Goal: Transaction & Acquisition: Book appointment/travel/reservation

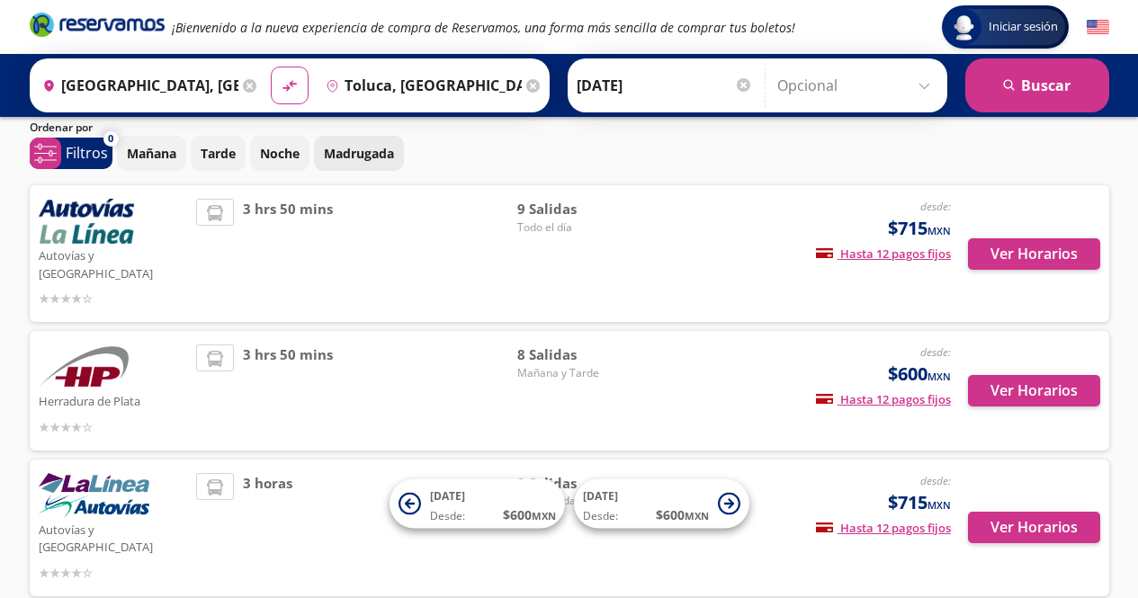
scroll to position [90, 0]
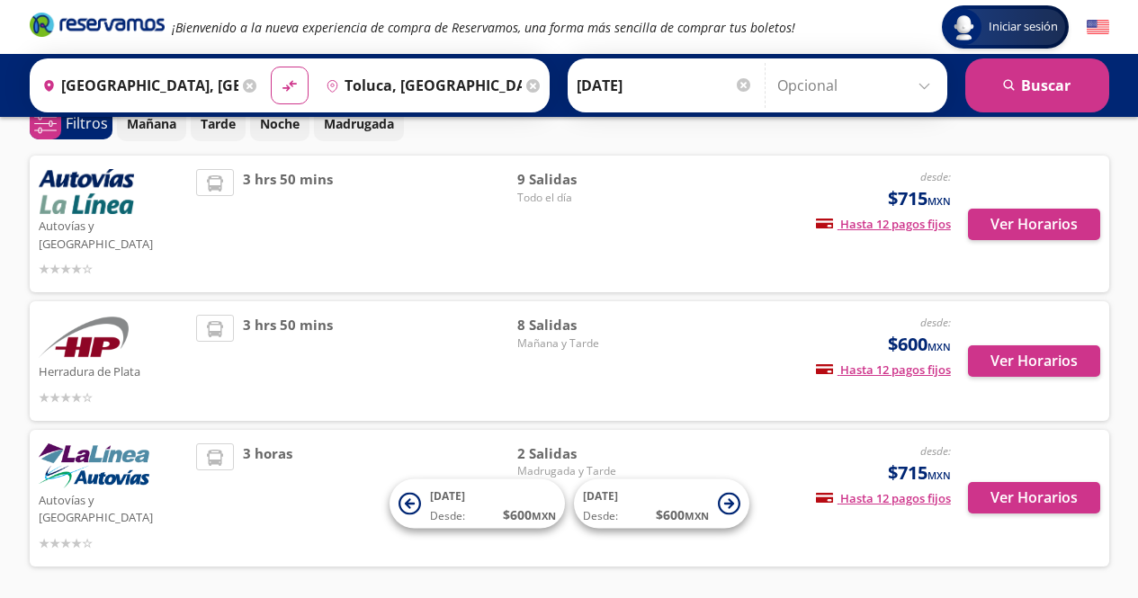
click at [128, 455] on img at bounding box center [94, 465] width 111 height 45
click at [1069, 482] on button "Ver Horarios" at bounding box center [1034, 497] width 132 height 31
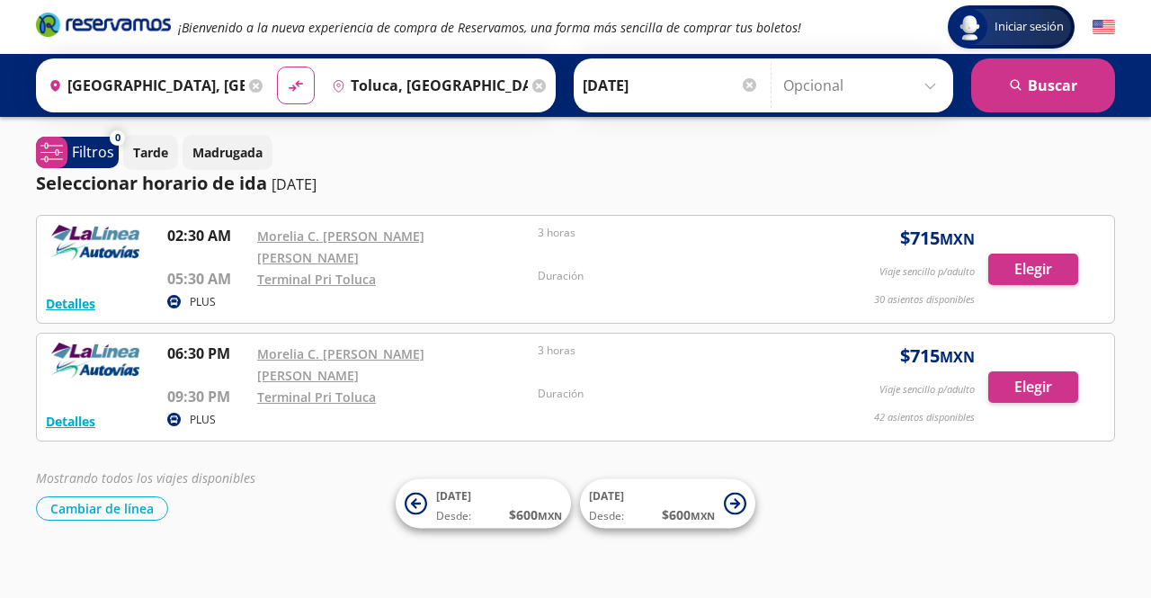
click at [255, 82] on icon at bounding box center [255, 85] width 13 height 13
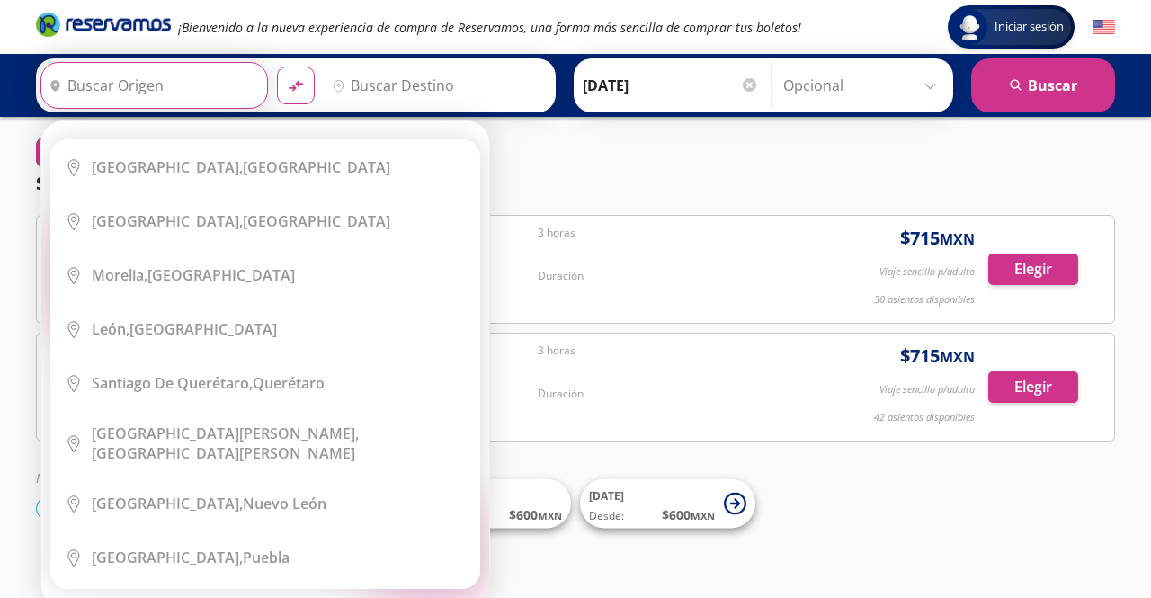
click at [197, 85] on input "Origen" at bounding box center [151, 85] width 221 height 45
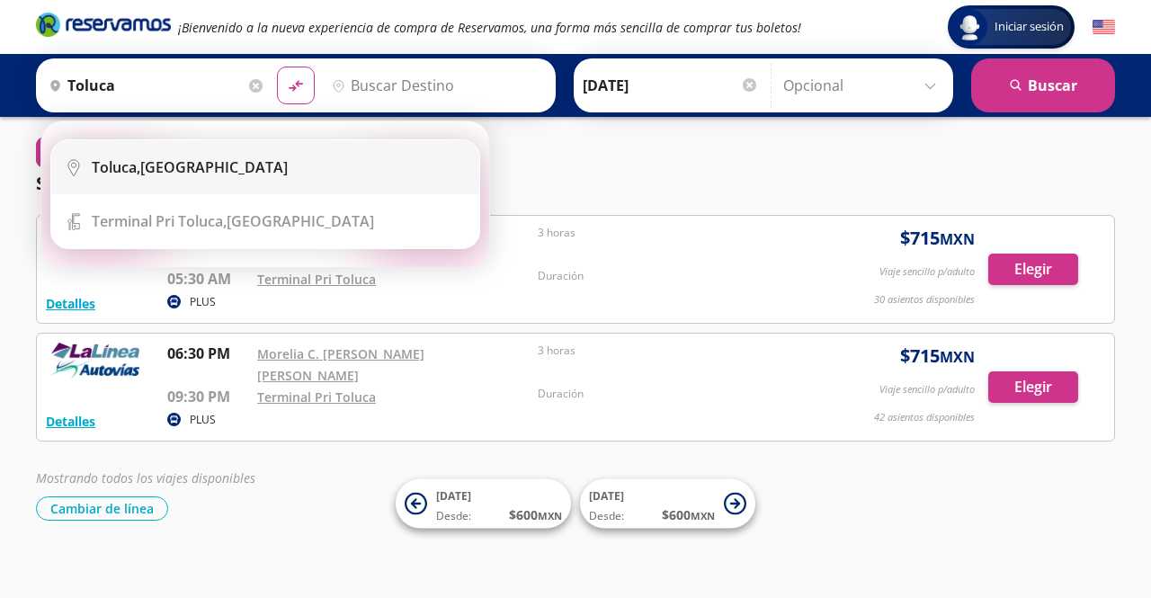
click at [145, 174] on div "Toluca, [GEOGRAPHIC_DATA]" at bounding box center [190, 167] width 196 height 20
type input "Toluca, [GEOGRAPHIC_DATA]"
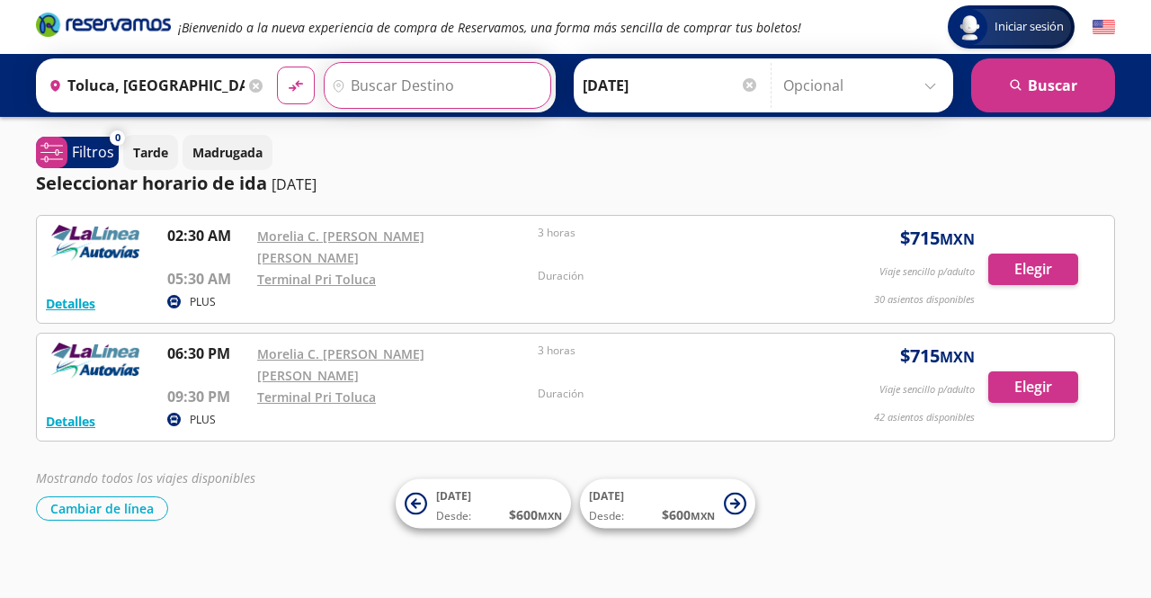
click at [355, 87] on input "Destino" at bounding box center [435, 85] width 221 height 45
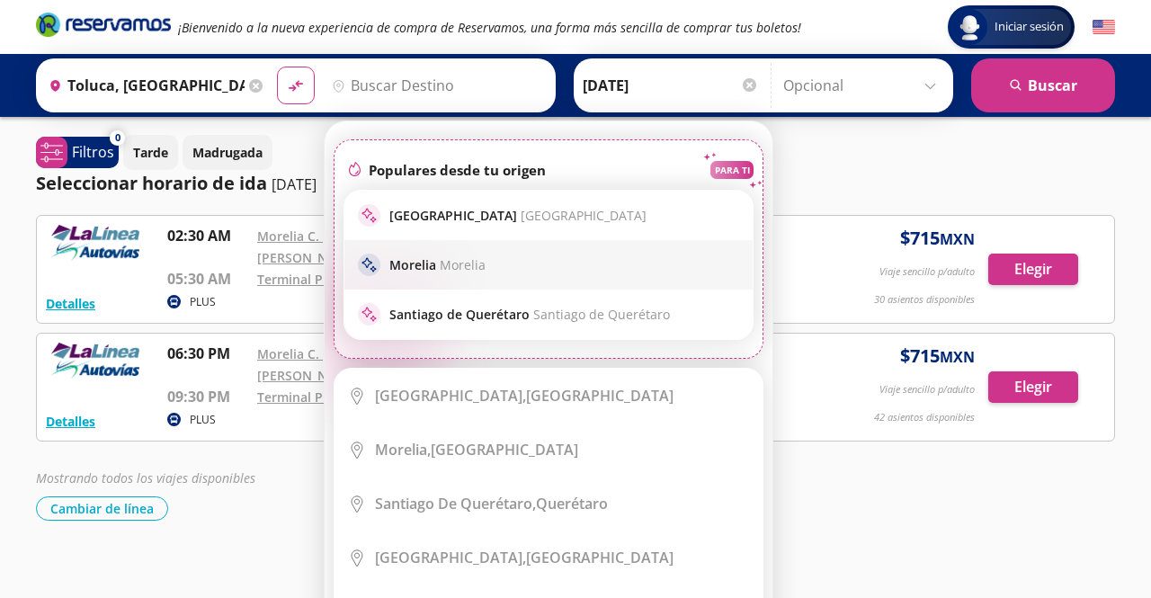
click at [455, 255] on div "sparkle [GEOGRAPHIC_DATA] Morelia" at bounding box center [548, 265] width 381 height 22
type input "[GEOGRAPHIC_DATA], [GEOGRAPHIC_DATA]"
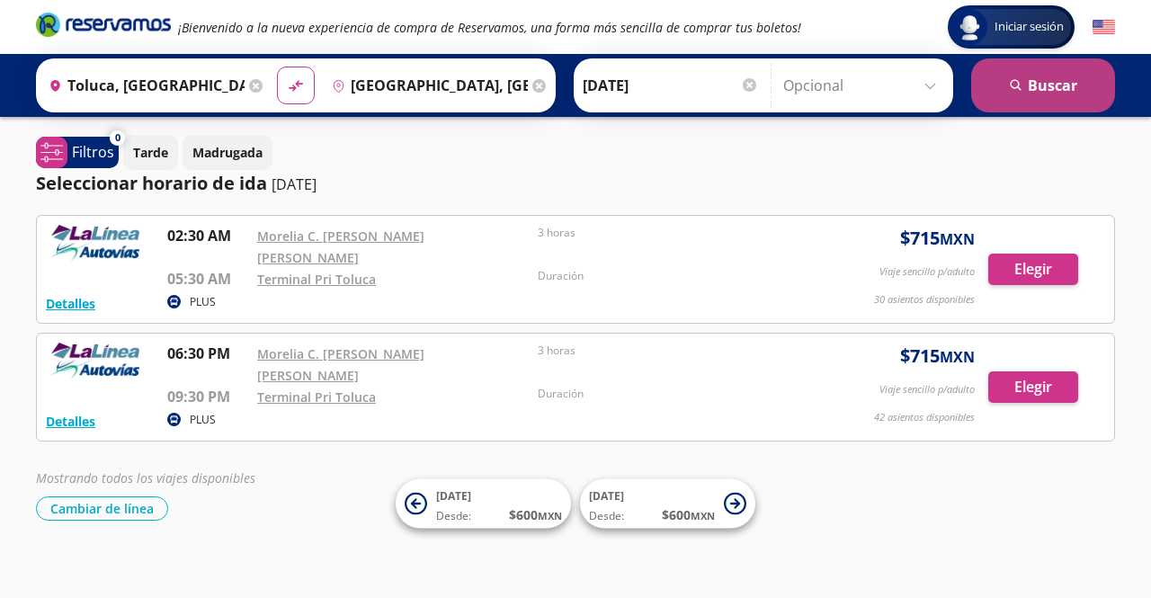
click at [1067, 95] on button "search [GEOGRAPHIC_DATA]" at bounding box center [1044, 85] width 144 height 54
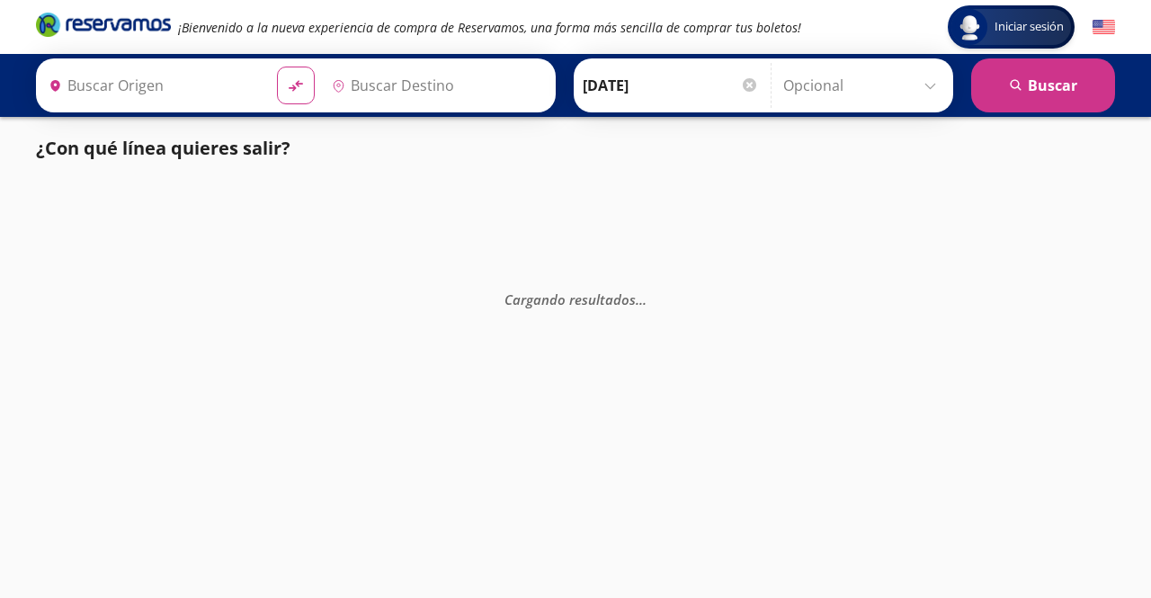
type input "Toluca, [GEOGRAPHIC_DATA]"
type input "[GEOGRAPHIC_DATA], [GEOGRAPHIC_DATA]"
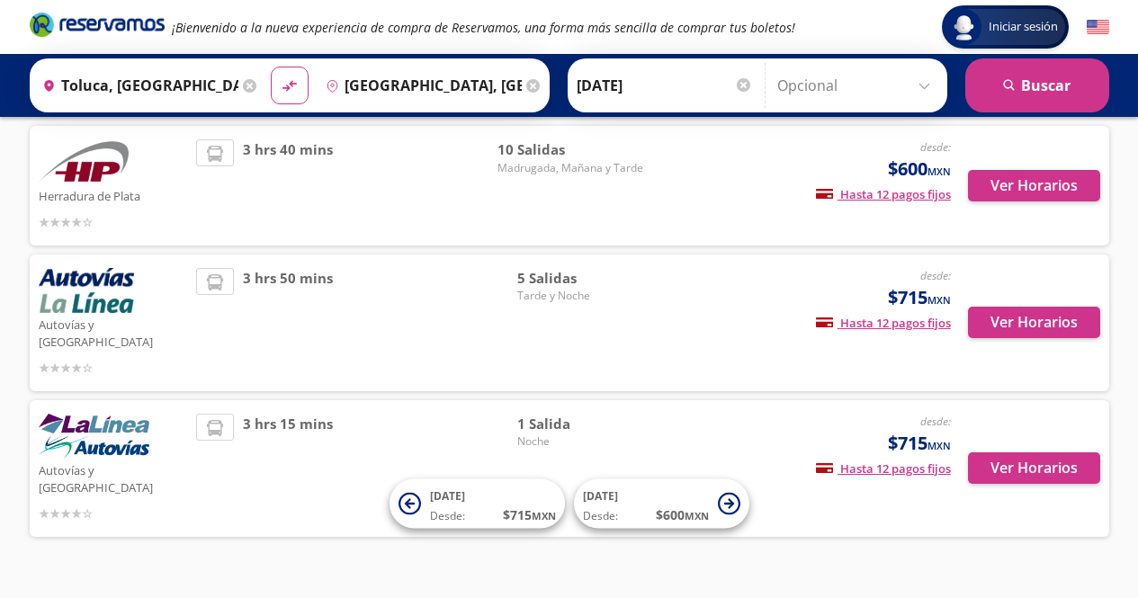
scroll to position [121, 0]
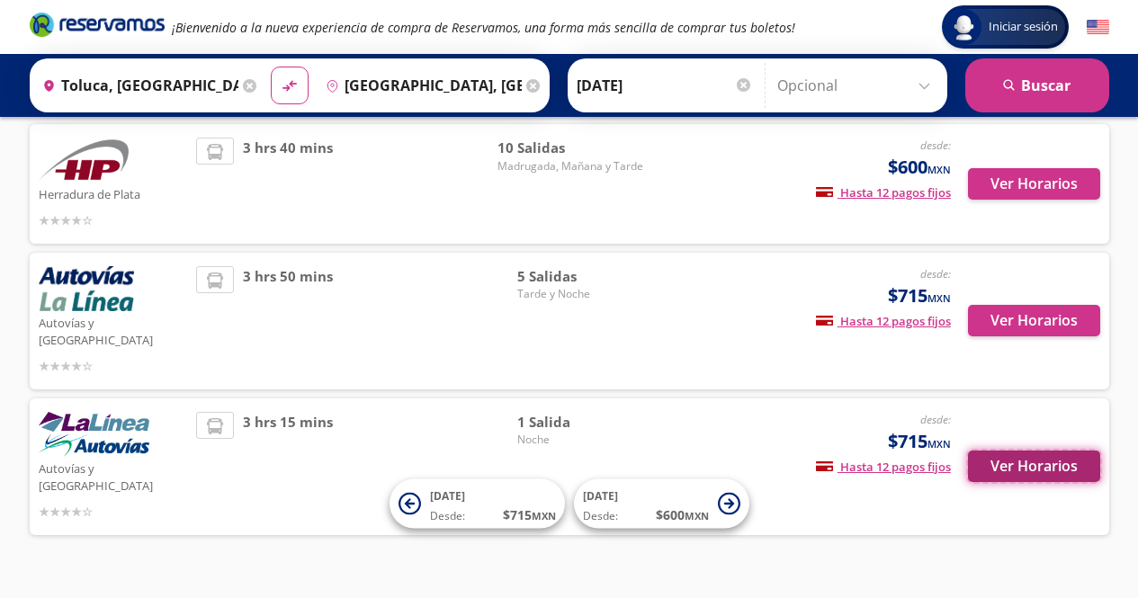
click at [1065, 451] on button "Ver Horarios" at bounding box center [1034, 466] width 132 height 31
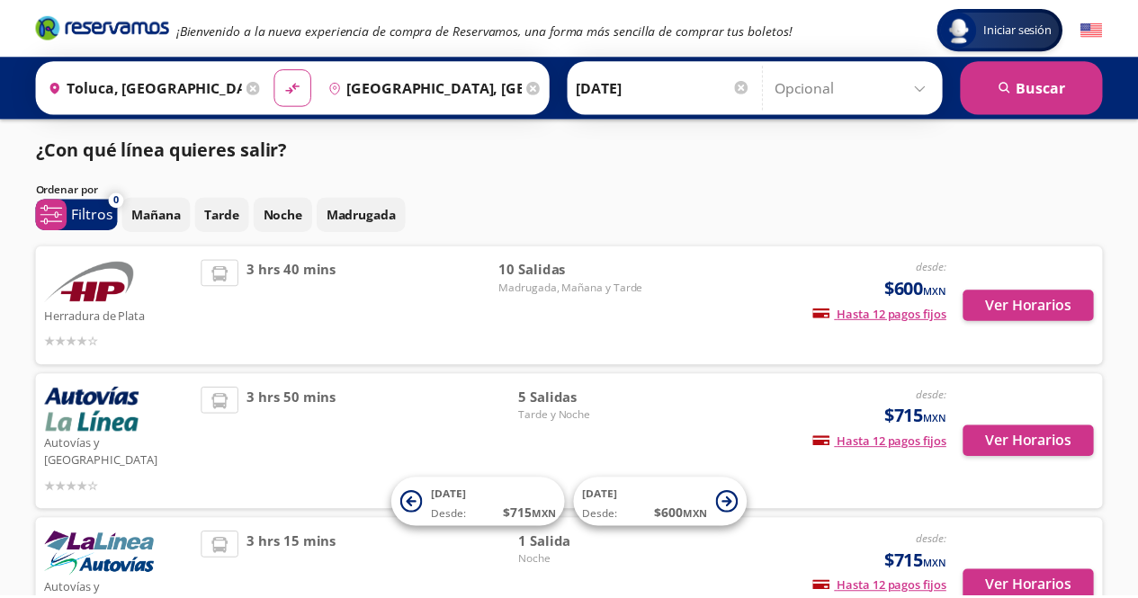
scroll to position [121, 0]
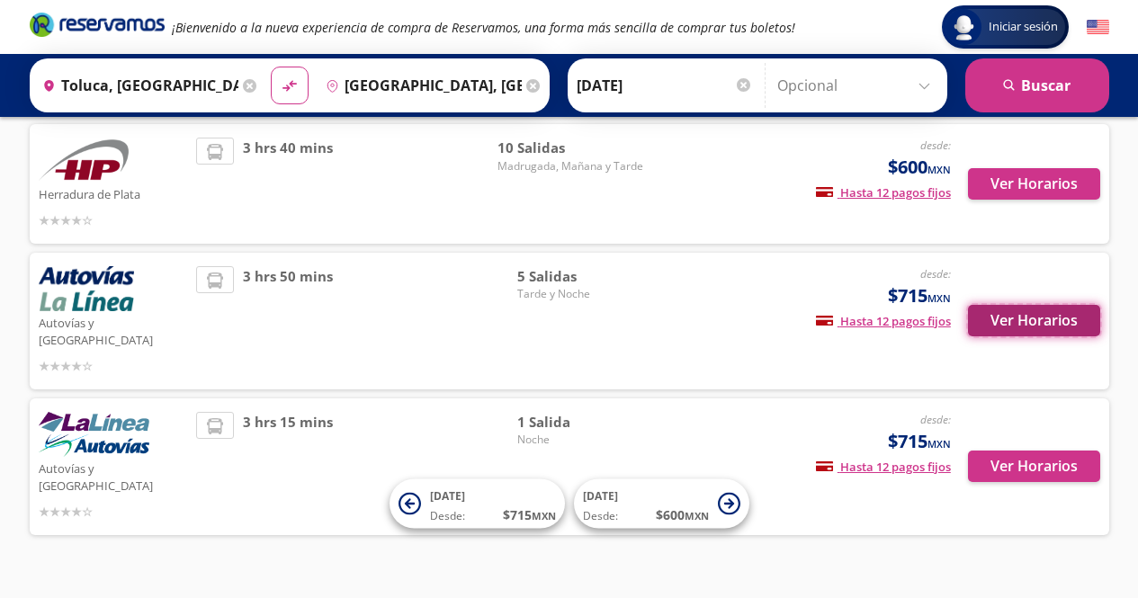
click at [1033, 309] on button "Ver Horarios" at bounding box center [1034, 320] width 132 height 31
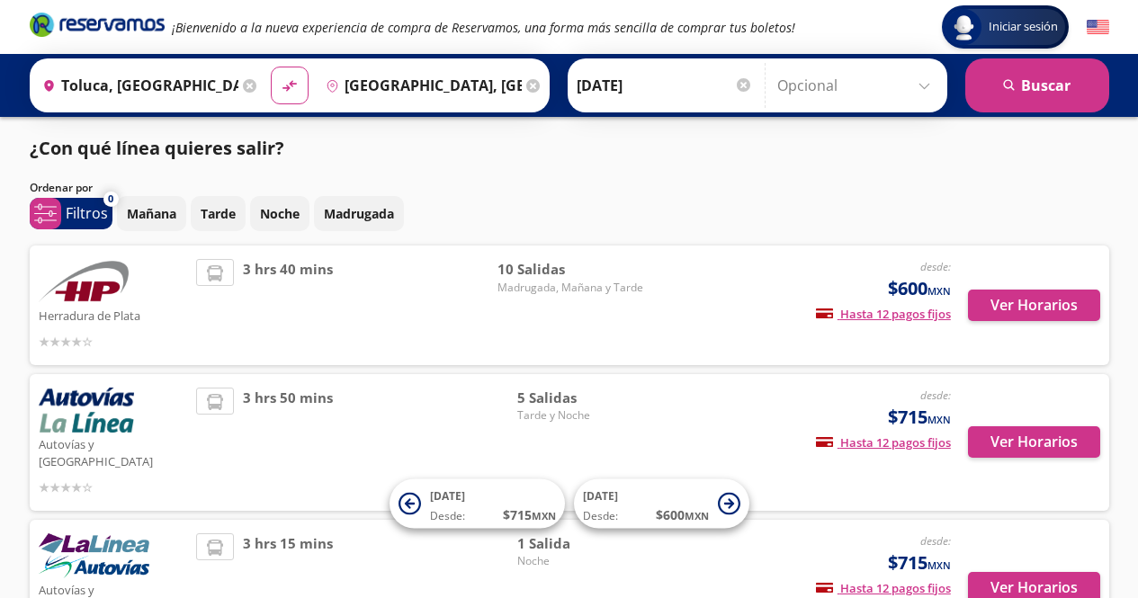
scroll to position [121, 0]
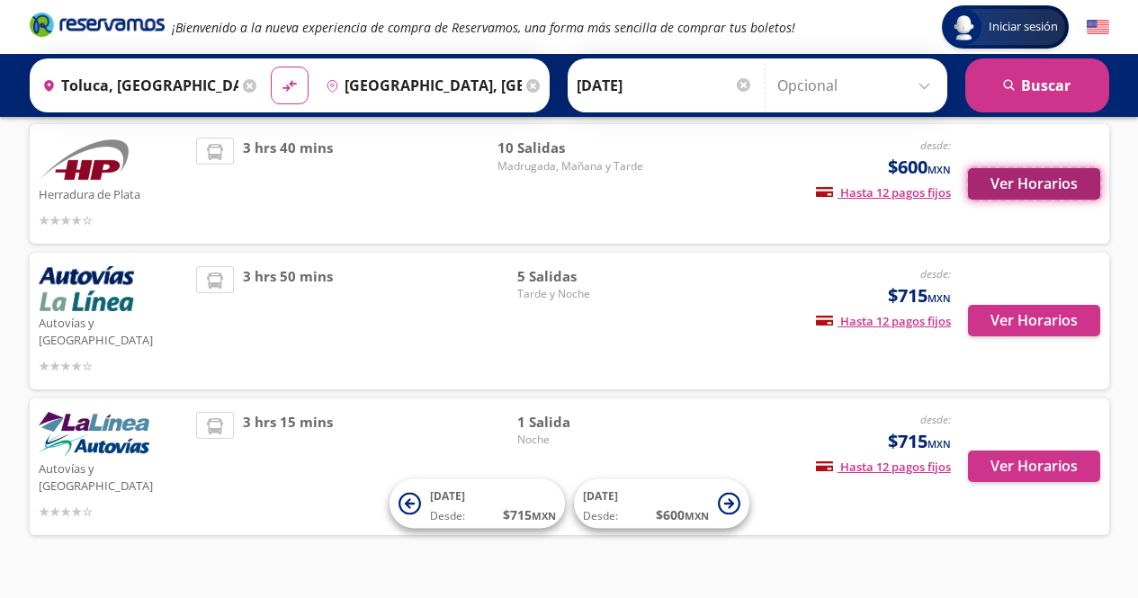
click at [1025, 184] on button "Ver Horarios" at bounding box center [1034, 183] width 132 height 31
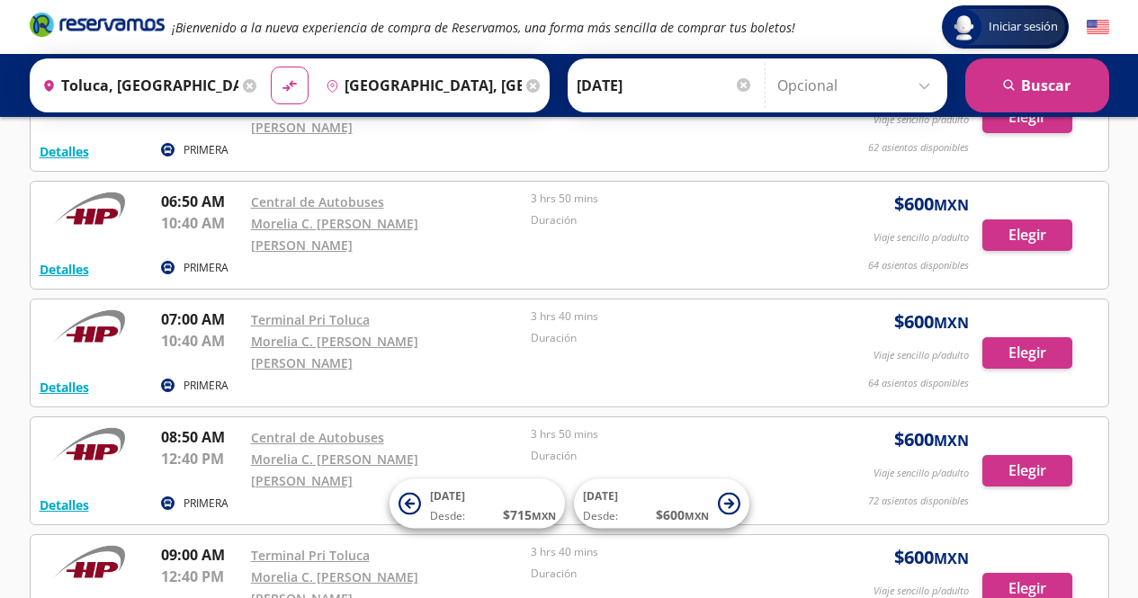
scroll to position [360, 0]
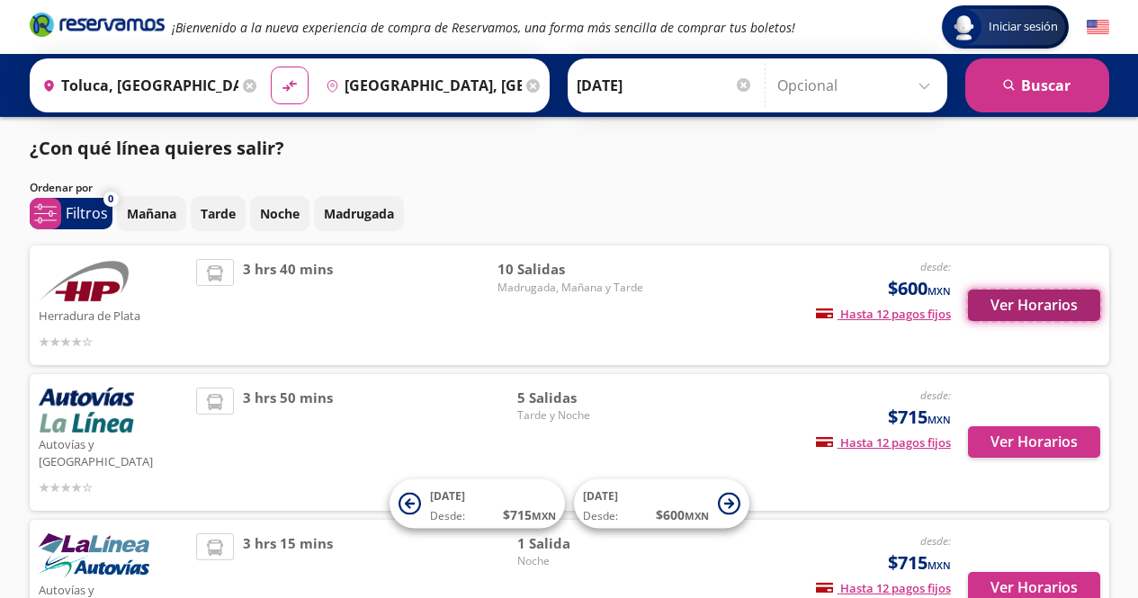
click at [1079, 307] on button "Ver Horarios" at bounding box center [1034, 305] width 132 height 31
click at [159, 206] on p "Mañana" at bounding box center [151, 213] width 49 height 19
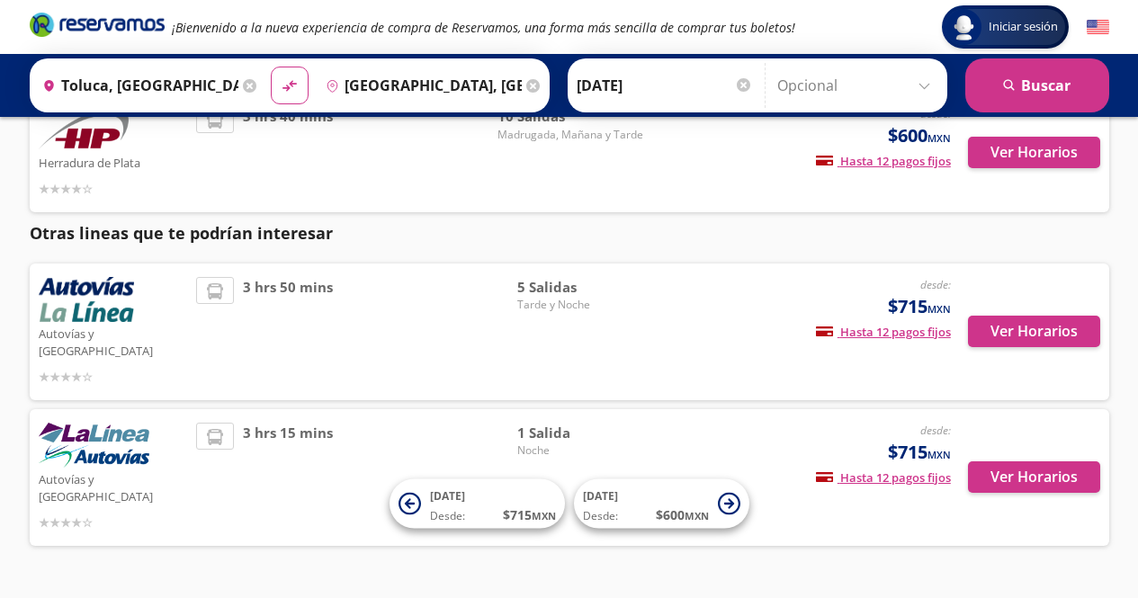
scroll to position [155, 0]
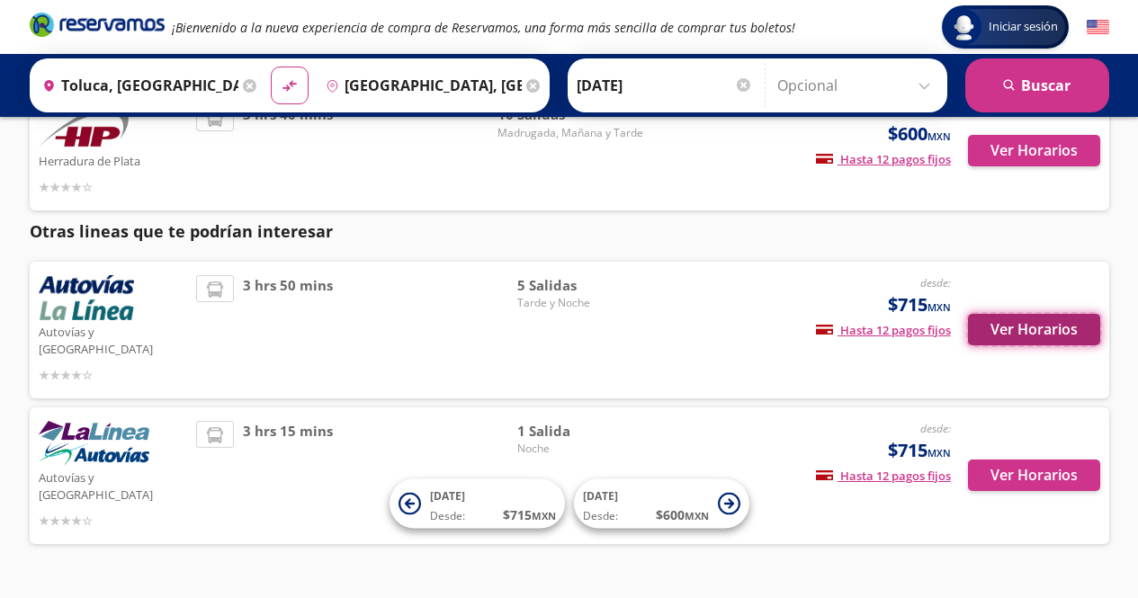
click at [1057, 327] on button "Ver Horarios" at bounding box center [1034, 329] width 132 height 31
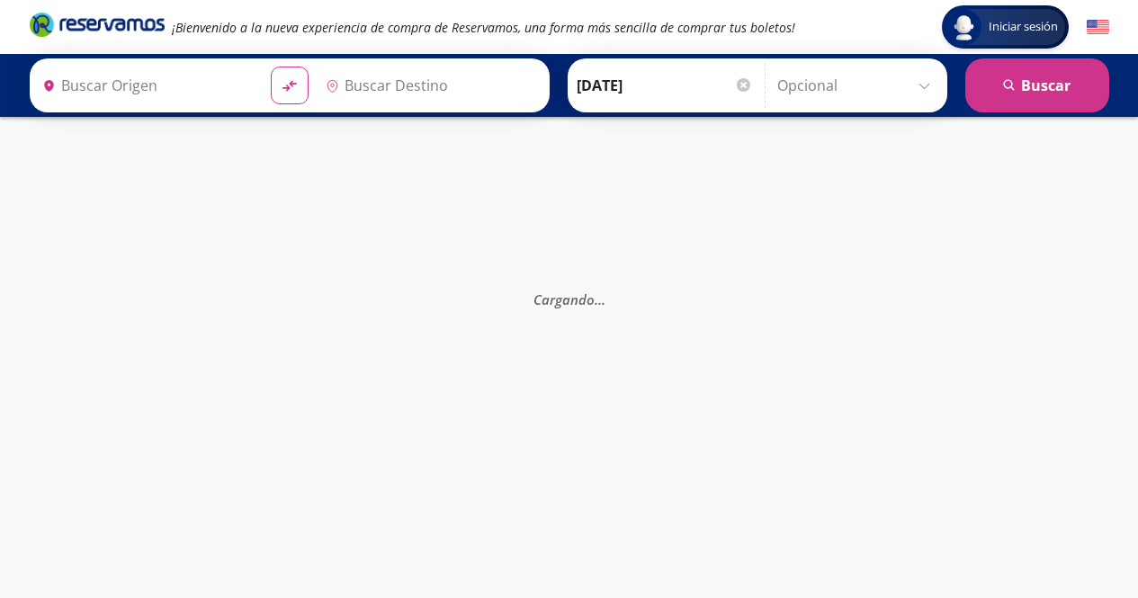
type input "[GEOGRAPHIC_DATA], [GEOGRAPHIC_DATA]"
type input "Toluca, [GEOGRAPHIC_DATA]"
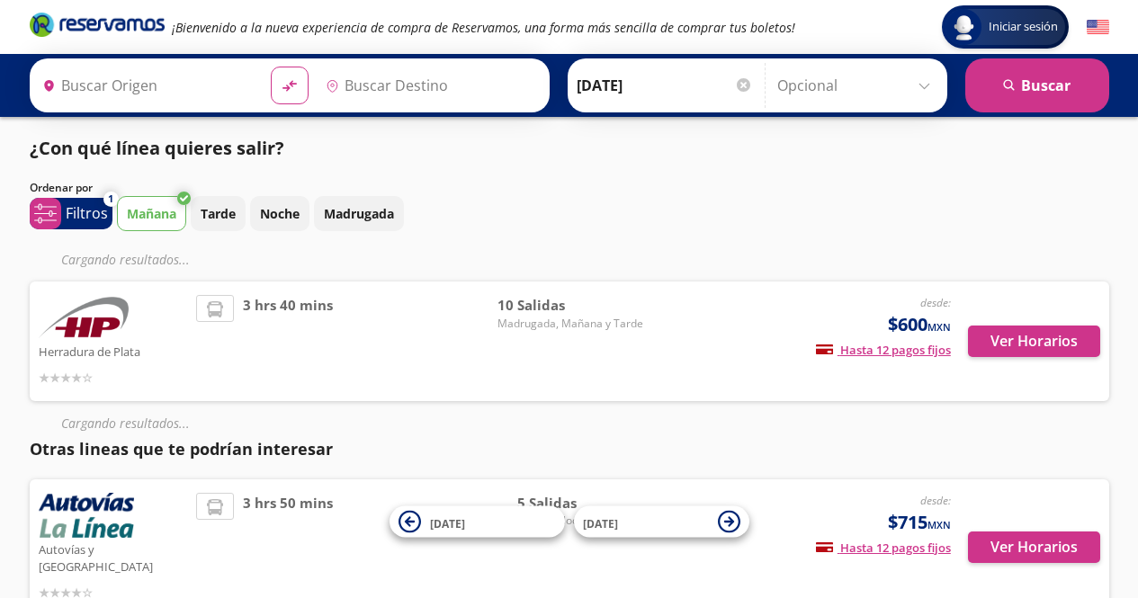
type input "[GEOGRAPHIC_DATA], [GEOGRAPHIC_DATA]"
type input "Toluca, [GEOGRAPHIC_DATA]"
click at [156, 217] on p "Mañana" at bounding box center [151, 213] width 49 height 19
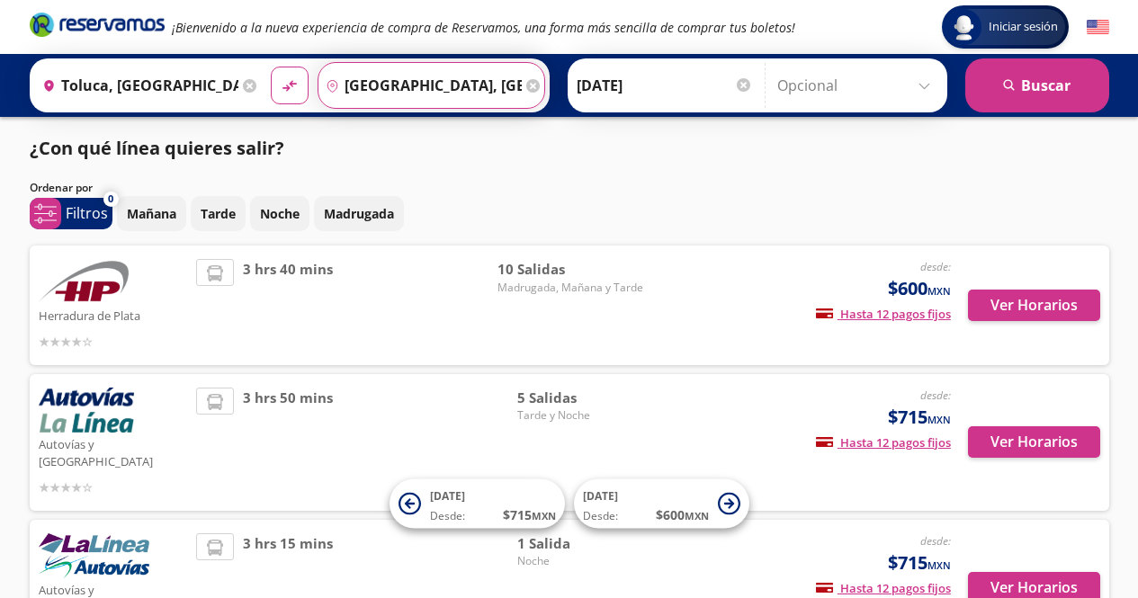
click at [355, 81] on input "[GEOGRAPHIC_DATA], [GEOGRAPHIC_DATA]" at bounding box center [419, 85] width 203 height 45
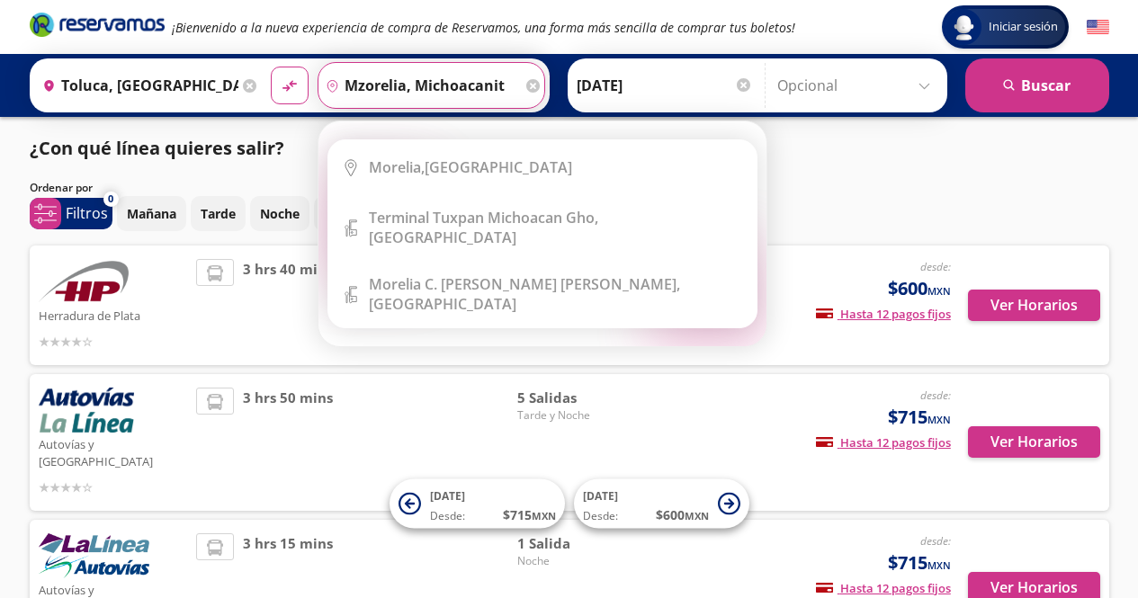
type input "mzorelia, michoacanit"
click at [526, 80] on icon at bounding box center [532, 85] width 13 height 13
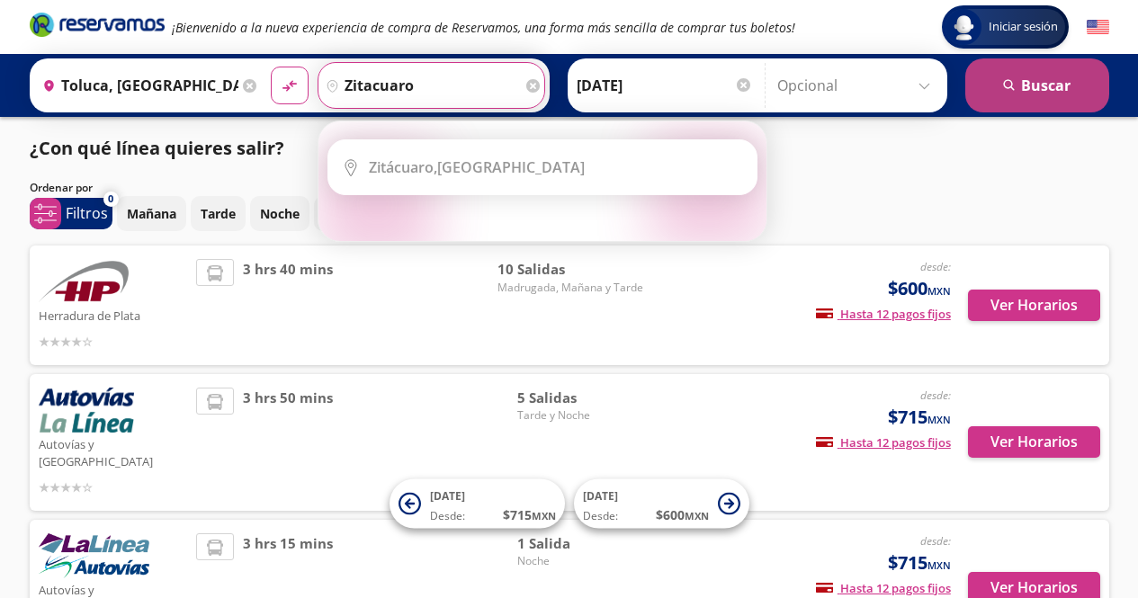
type input "zitacuaro"
click at [990, 83] on button "search [GEOGRAPHIC_DATA]" at bounding box center [1037, 85] width 144 height 54
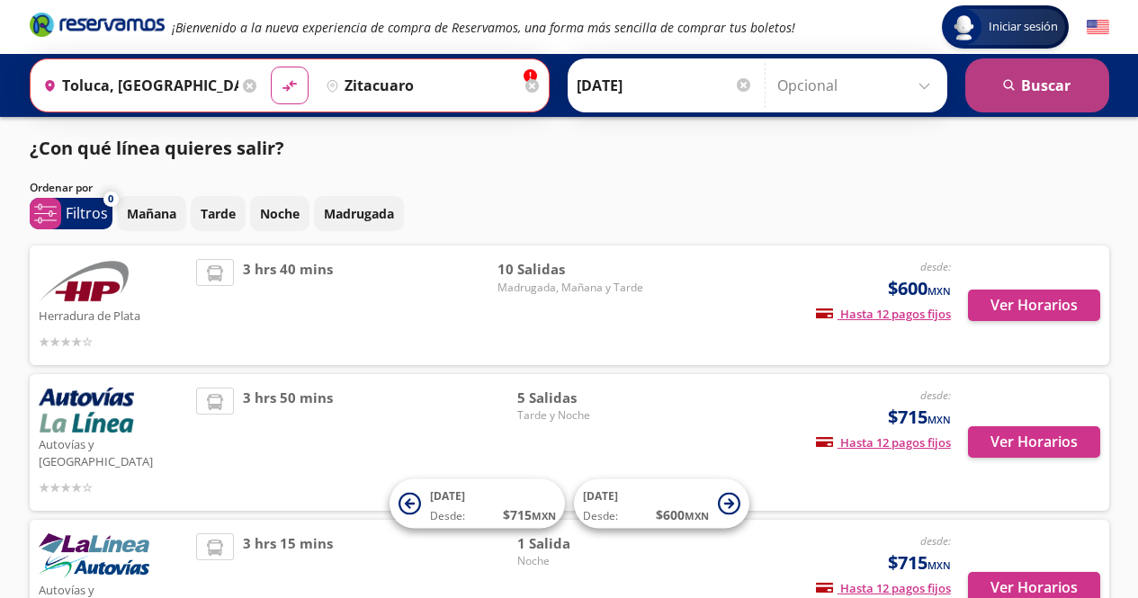
click at [1029, 97] on button "search [GEOGRAPHIC_DATA]" at bounding box center [1037, 85] width 144 height 54
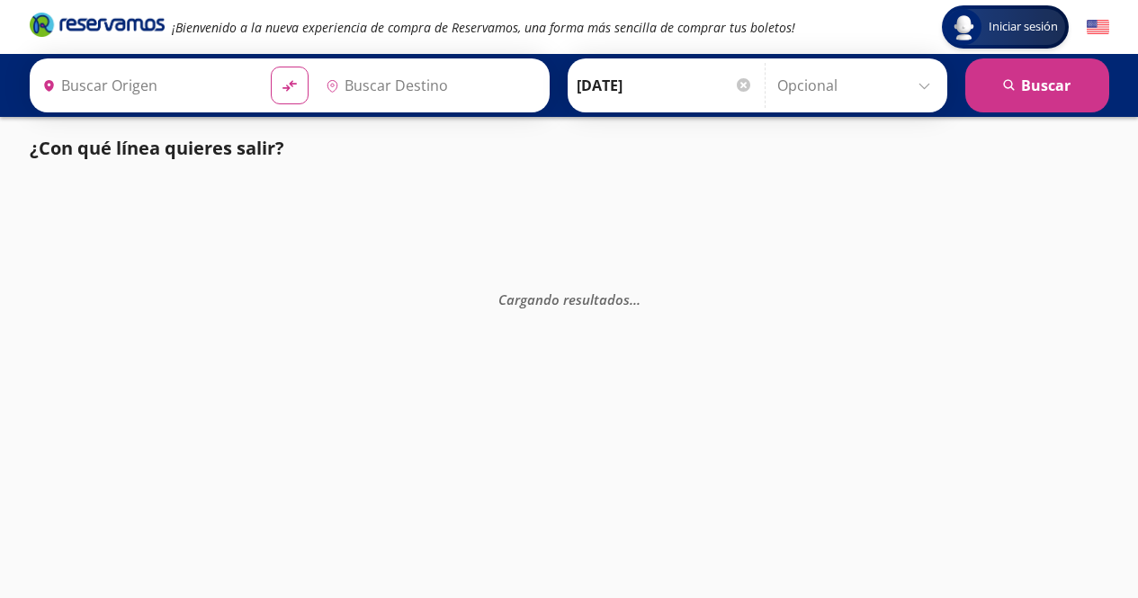
type input "Toluca, [GEOGRAPHIC_DATA]"
type input "[GEOGRAPHIC_DATA], [GEOGRAPHIC_DATA]"
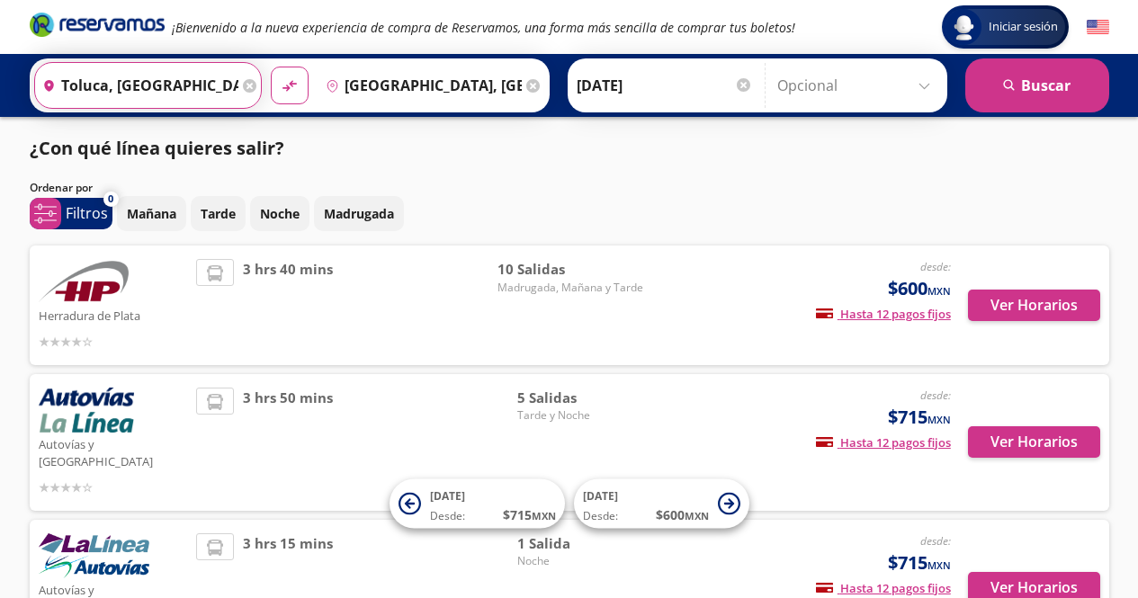
click at [157, 94] on input "Toluca, [GEOGRAPHIC_DATA]" at bounding box center [136, 85] width 203 height 45
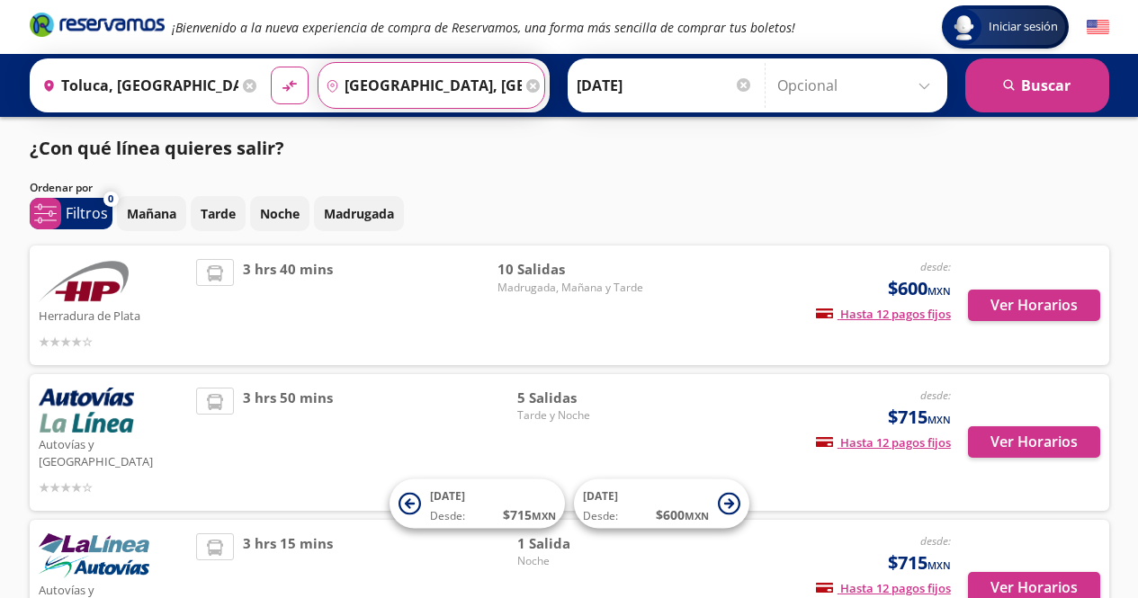
click at [359, 82] on input "[GEOGRAPHIC_DATA], [GEOGRAPHIC_DATA]" at bounding box center [419, 85] width 203 height 45
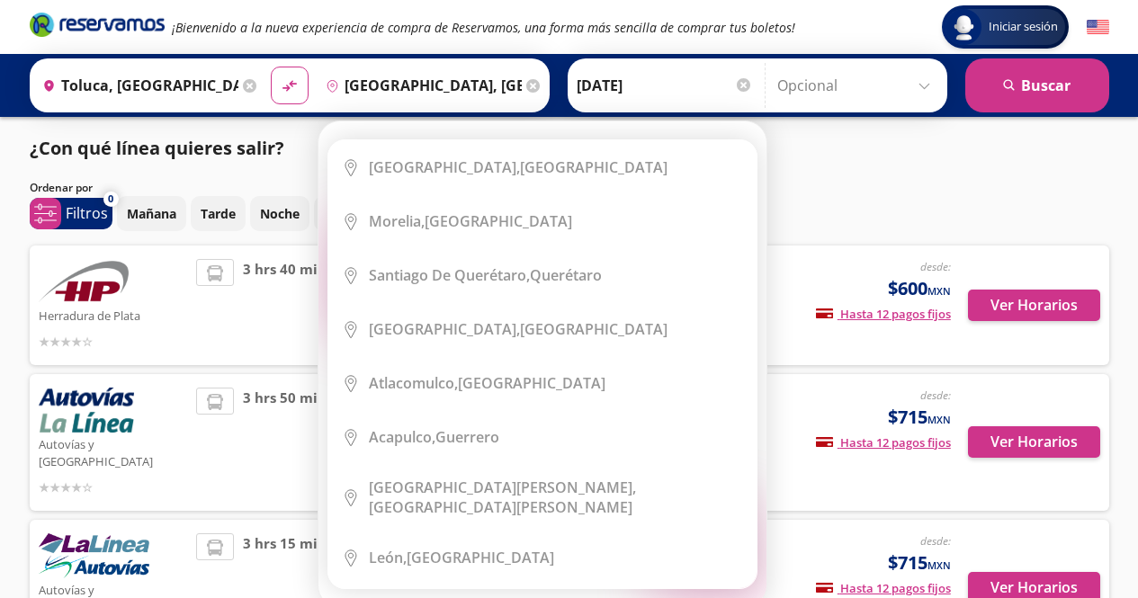
click at [526, 86] on icon at bounding box center [532, 85] width 13 height 13
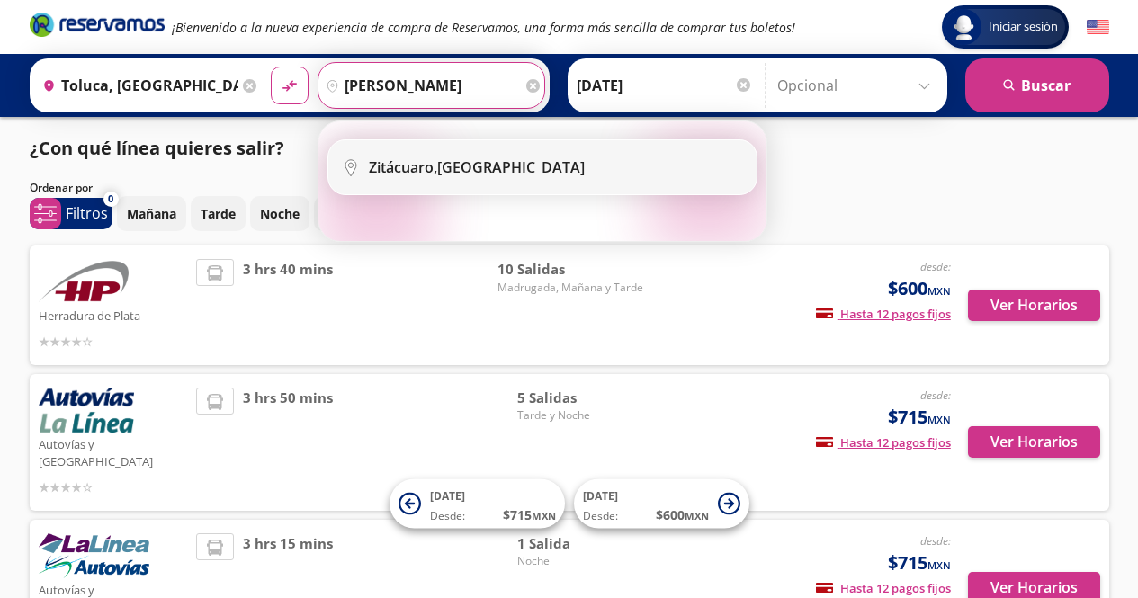
click at [452, 175] on div "Zitácuaro, Michoacán" at bounding box center [477, 167] width 216 height 20
type input "Zitácuaro, Michoacán"
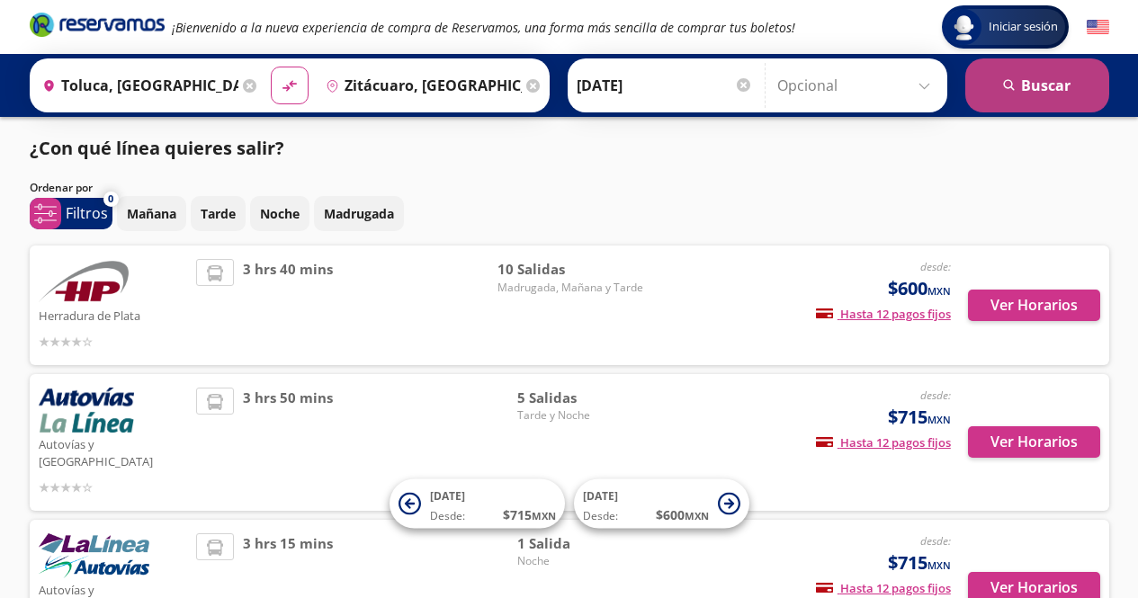
click at [1034, 81] on button "search [GEOGRAPHIC_DATA]" at bounding box center [1037, 85] width 144 height 54
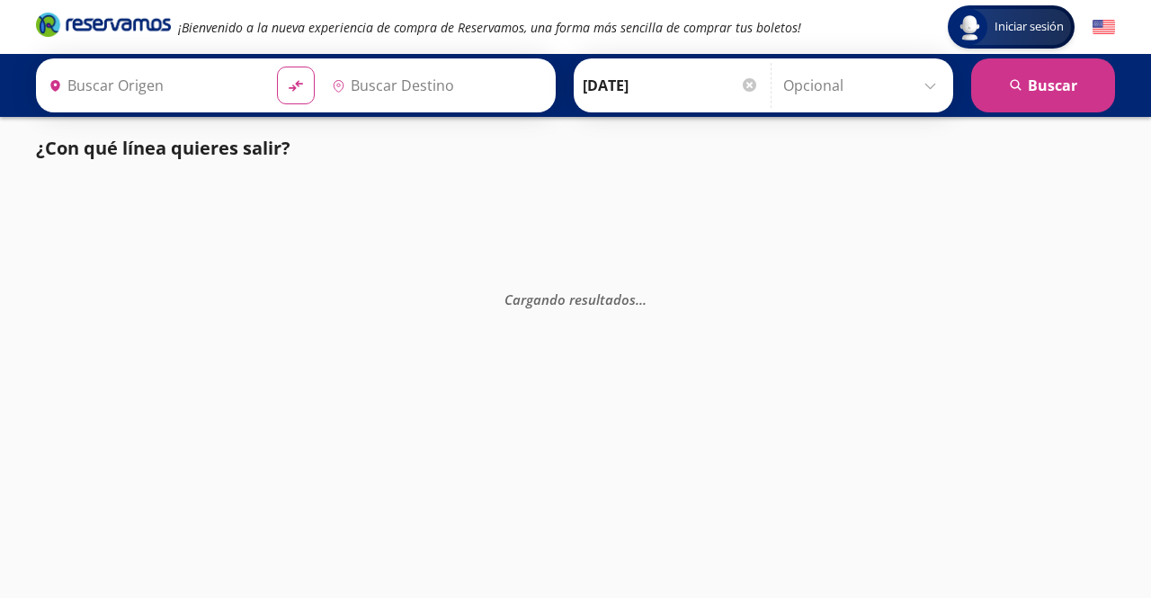
type input "Toluca, [GEOGRAPHIC_DATA]"
type input "Zitácuaro, Michoacán"
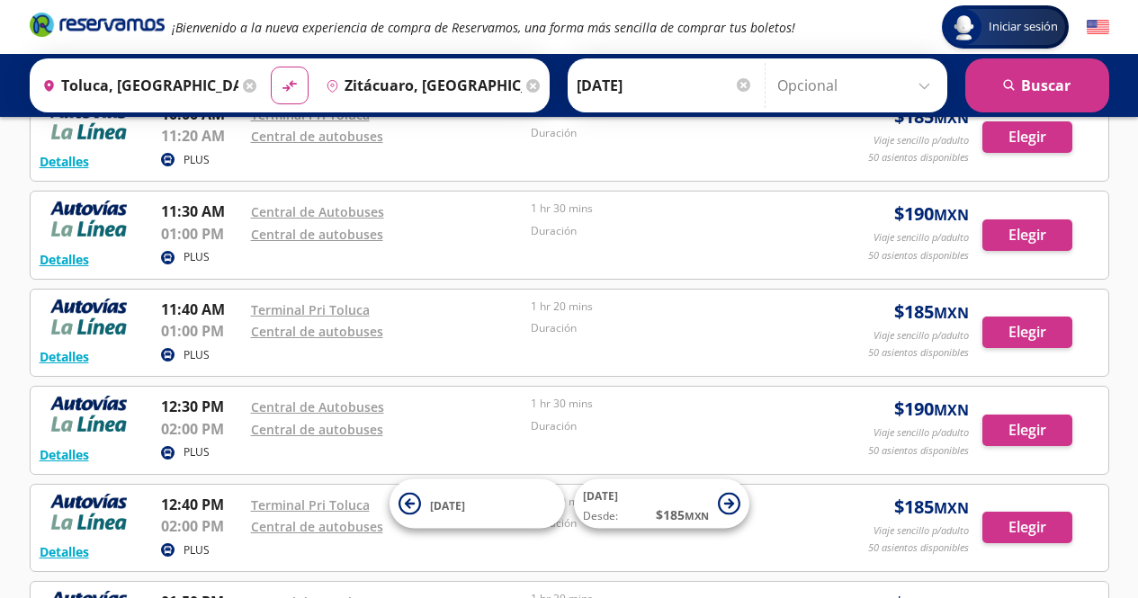
scroll to position [90, 0]
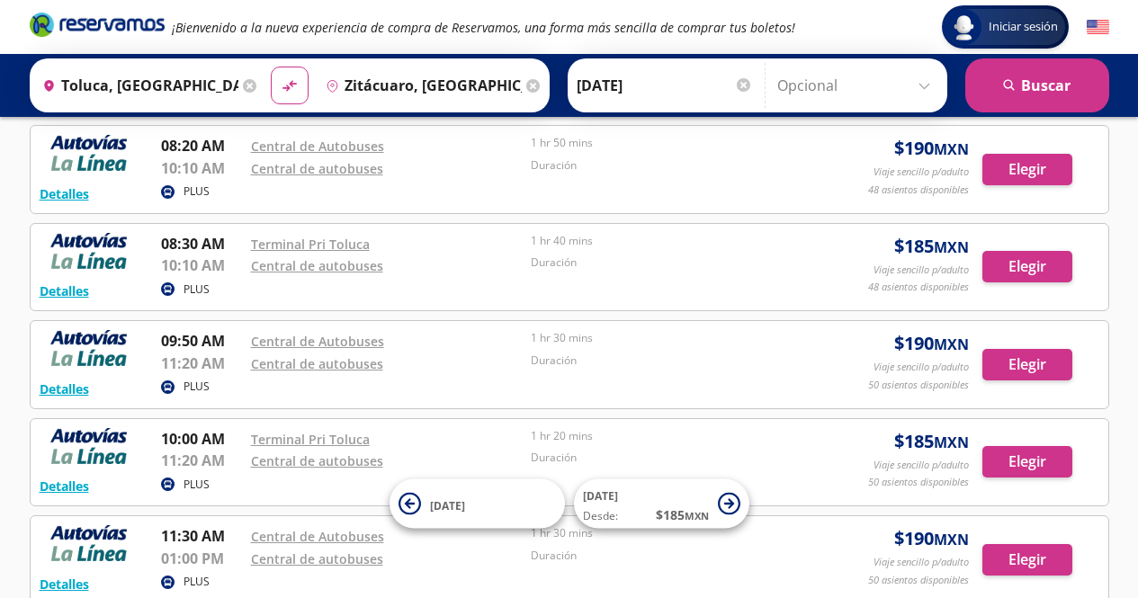
click at [243, 85] on icon at bounding box center [249, 85] width 13 height 13
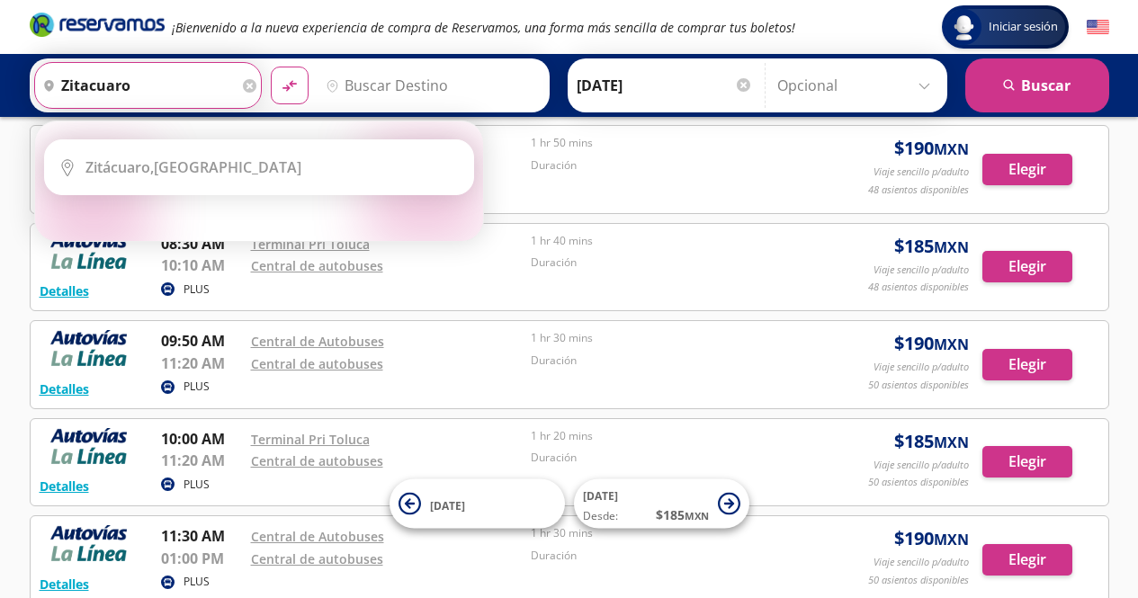
type input "zitacuaro"
click at [173, 93] on input "zitacuaro" at bounding box center [136, 85] width 203 height 45
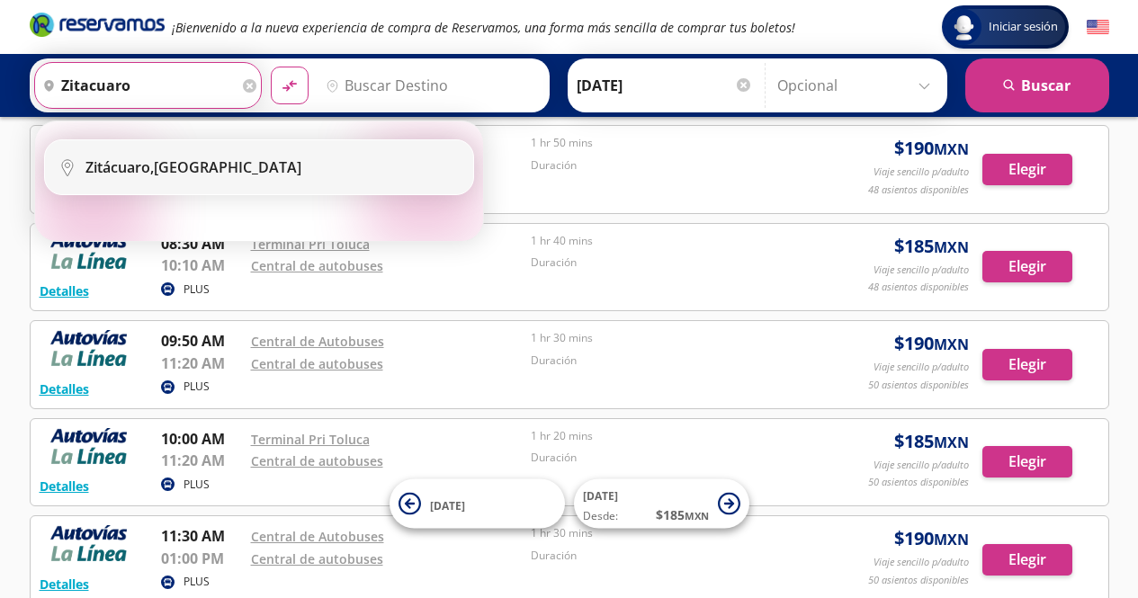
click at [169, 170] on div "Zitácuaro, Michoacán" at bounding box center [193, 167] width 216 height 20
type input "Zitácuaro, Michoacán"
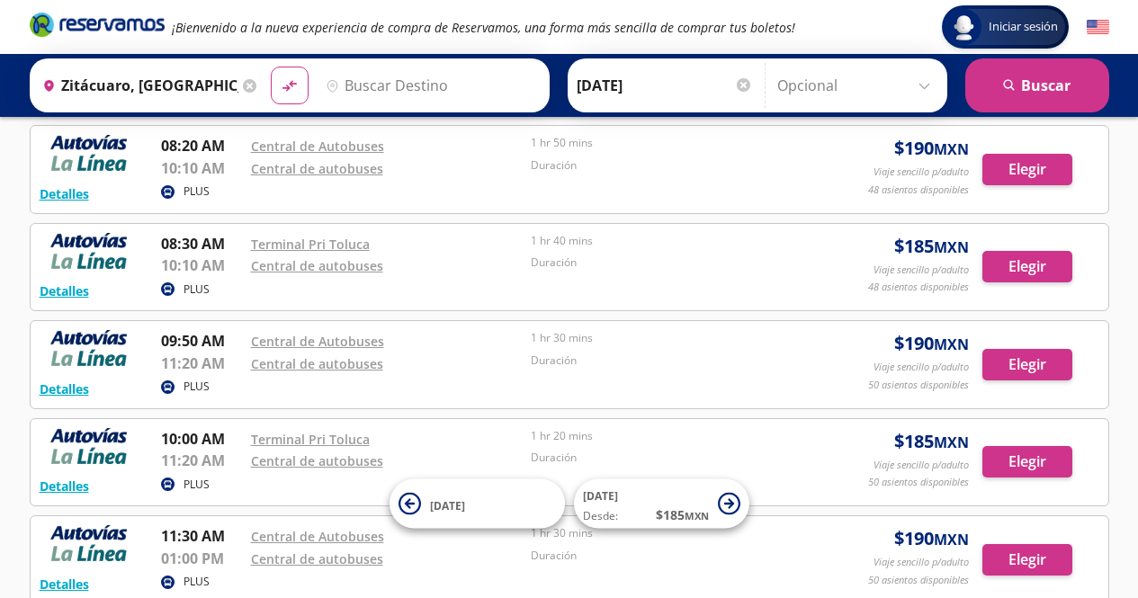
click at [348, 84] on input "Destino" at bounding box center [428, 85] width 221 height 45
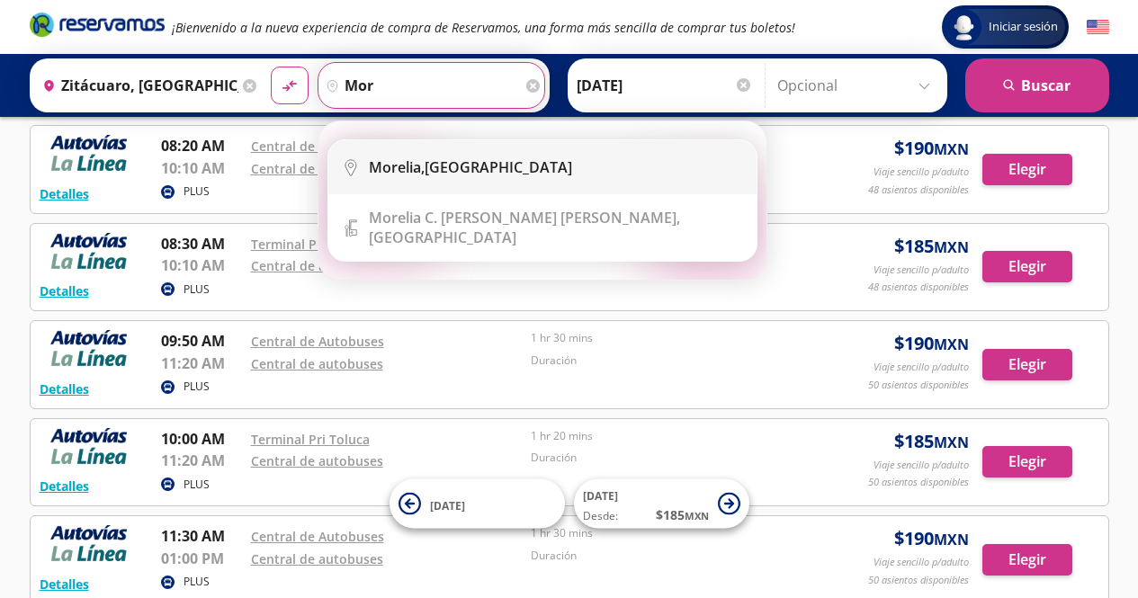
click at [461, 166] on div "Morelia, Michoacán" at bounding box center [470, 167] width 203 height 20
type input "[GEOGRAPHIC_DATA], [GEOGRAPHIC_DATA]"
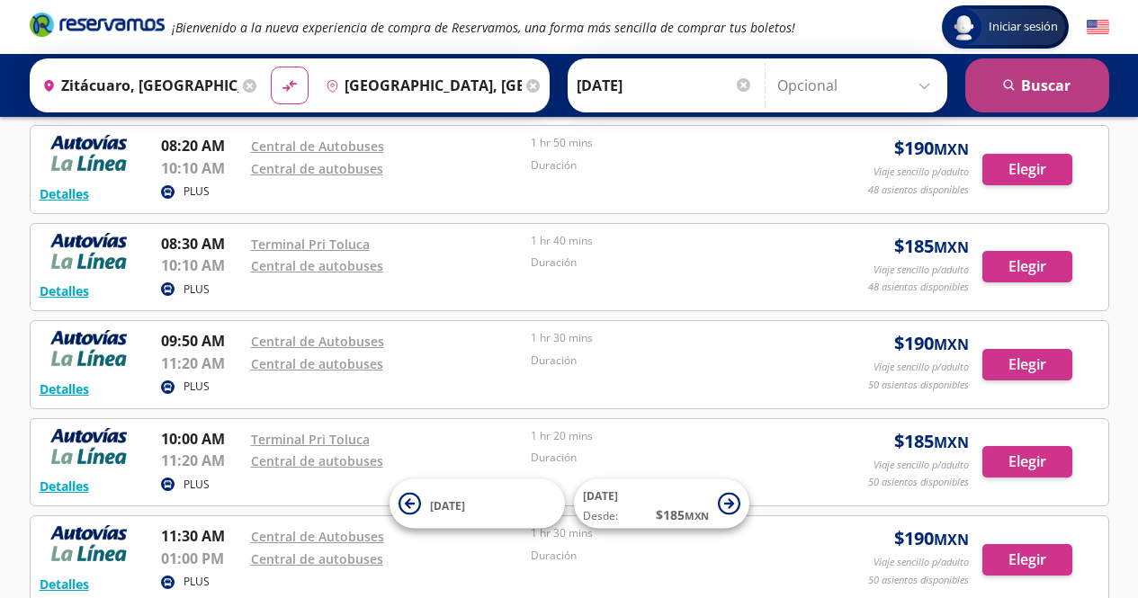
click at [1088, 93] on button "search [GEOGRAPHIC_DATA]" at bounding box center [1037, 85] width 144 height 54
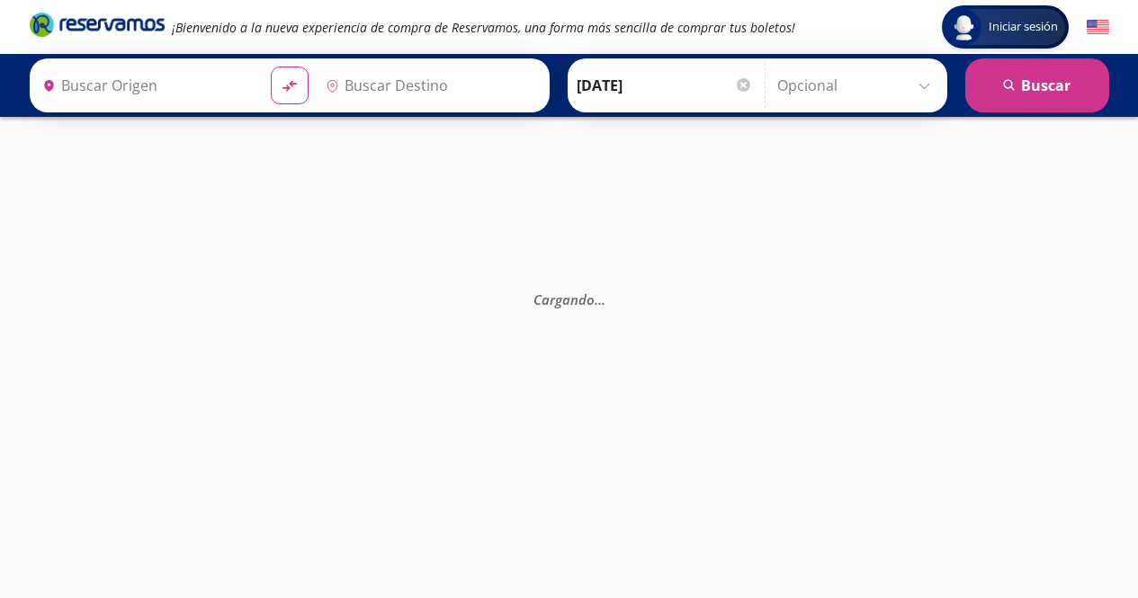
type input "Zitácuaro, Michoacán"
type input "[GEOGRAPHIC_DATA], [GEOGRAPHIC_DATA]"
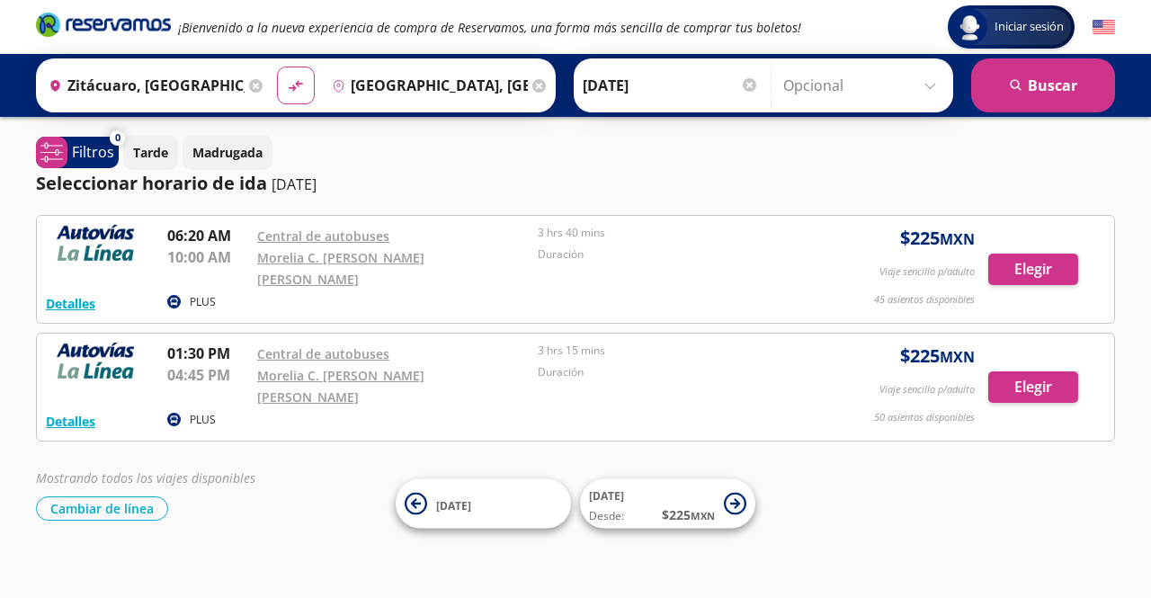
click at [249, 83] on icon at bounding box center [255, 85] width 13 height 13
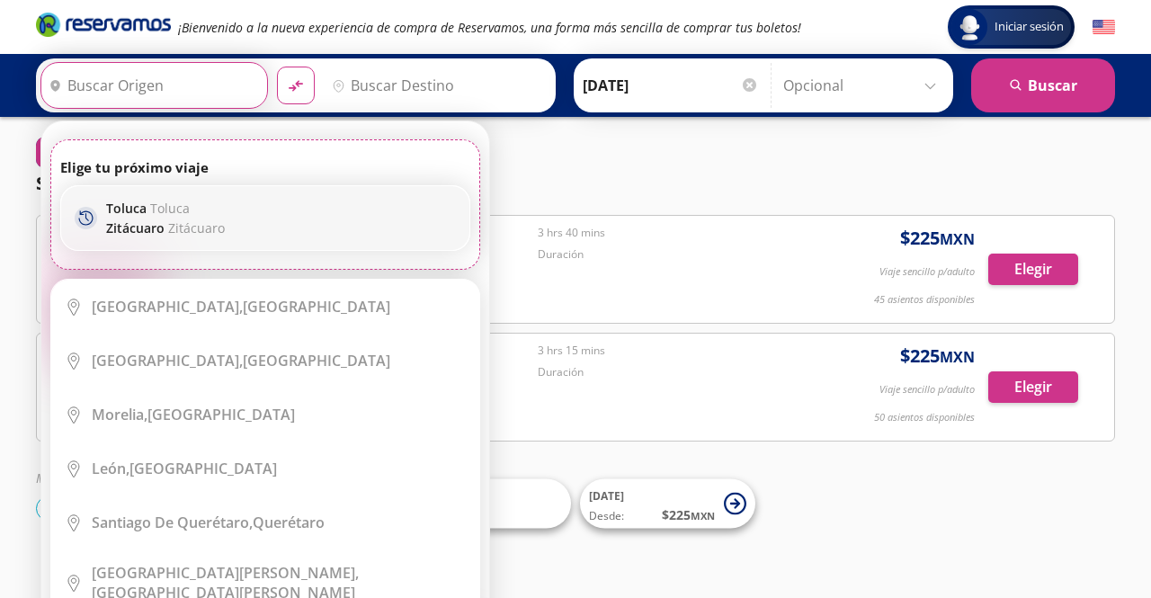
click at [159, 210] on span "Toluca" at bounding box center [170, 208] width 40 height 17
type input "Toluca, [GEOGRAPHIC_DATA]"
type input "Zitácuaro, Michoacán"
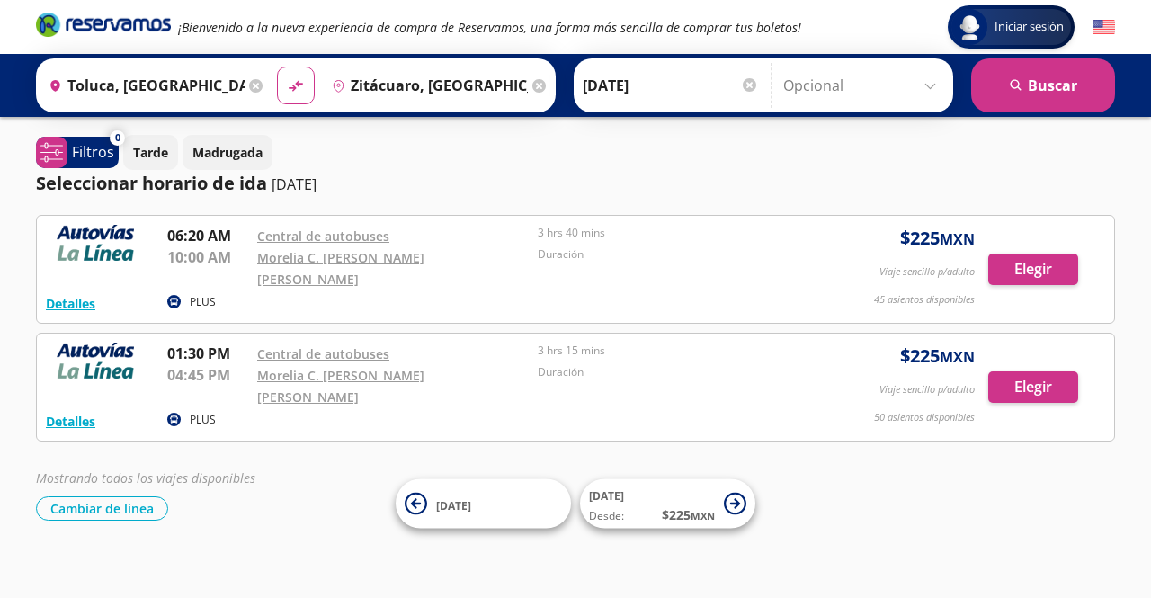
click at [533, 86] on icon at bounding box center [539, 85] width 13 height 13
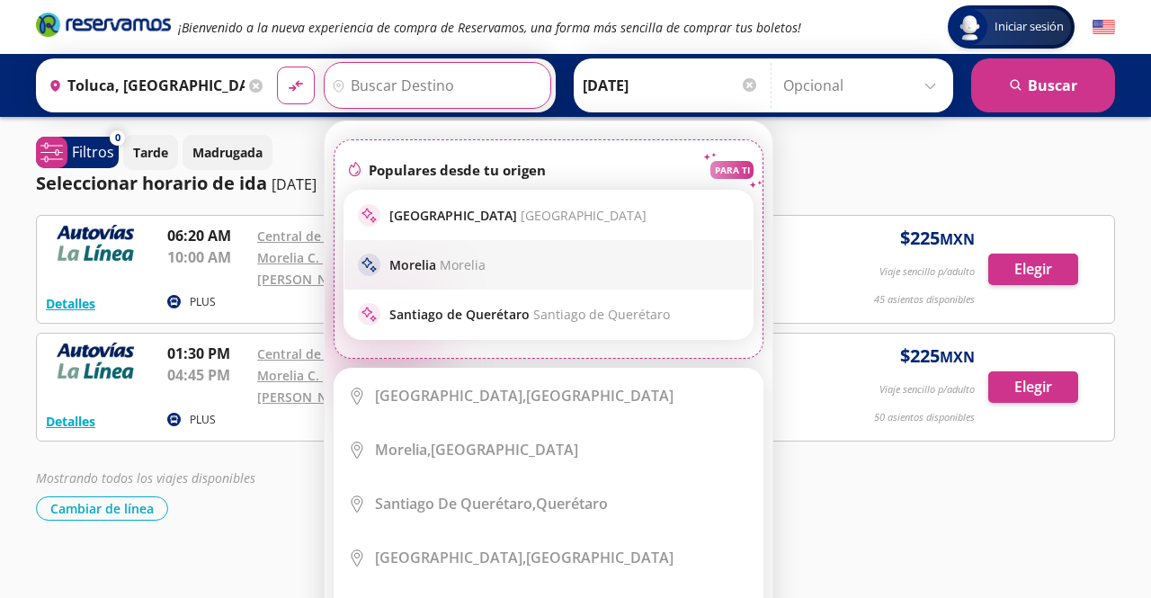
click at [455, 268] on span "Morelia" at bounding box center [463, 264] width 46 height 17
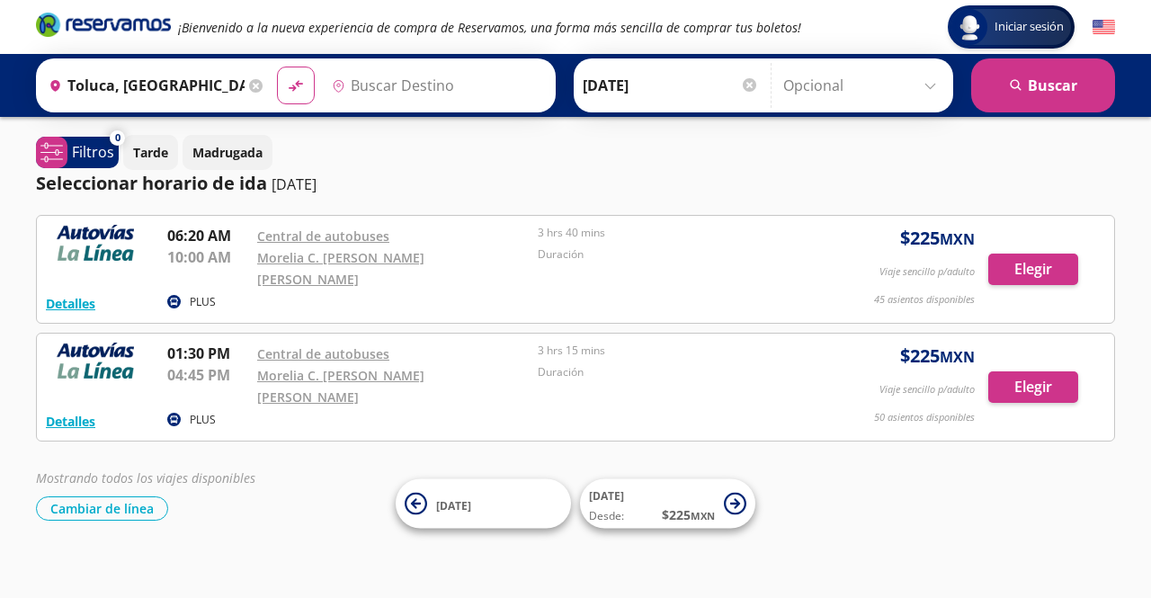
type input "[GEOGRAPHIC_DATA], [GEOGRAPHIC_DATA]"
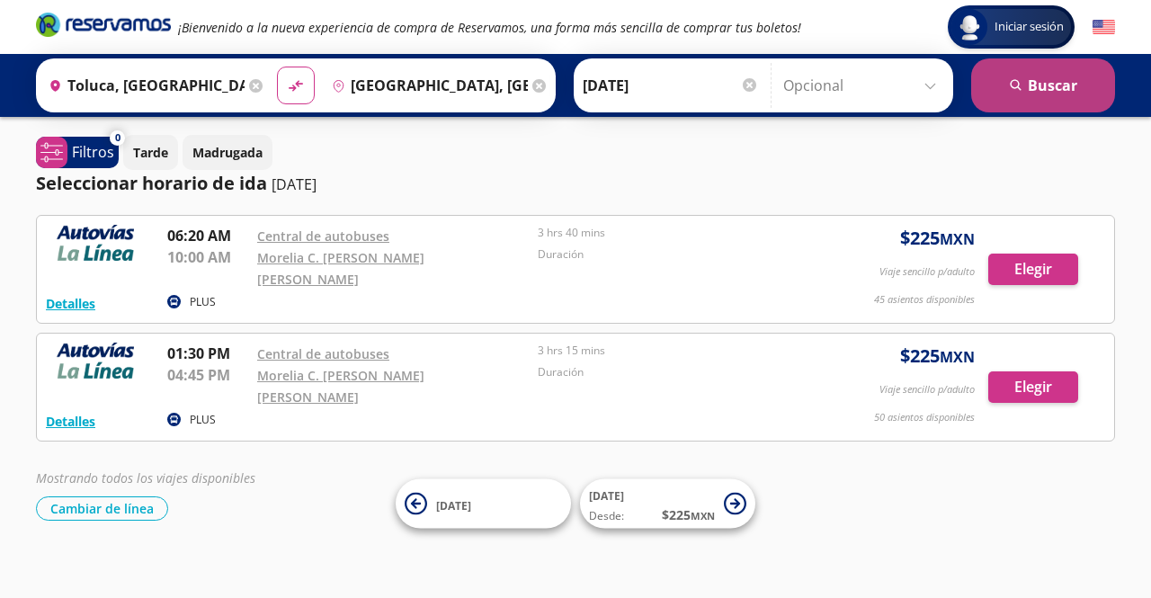
click at [1054, 103] on button "search [GEOGRAPHIC_DATA]" at bounding box center [1044, 85] width 144 height 54
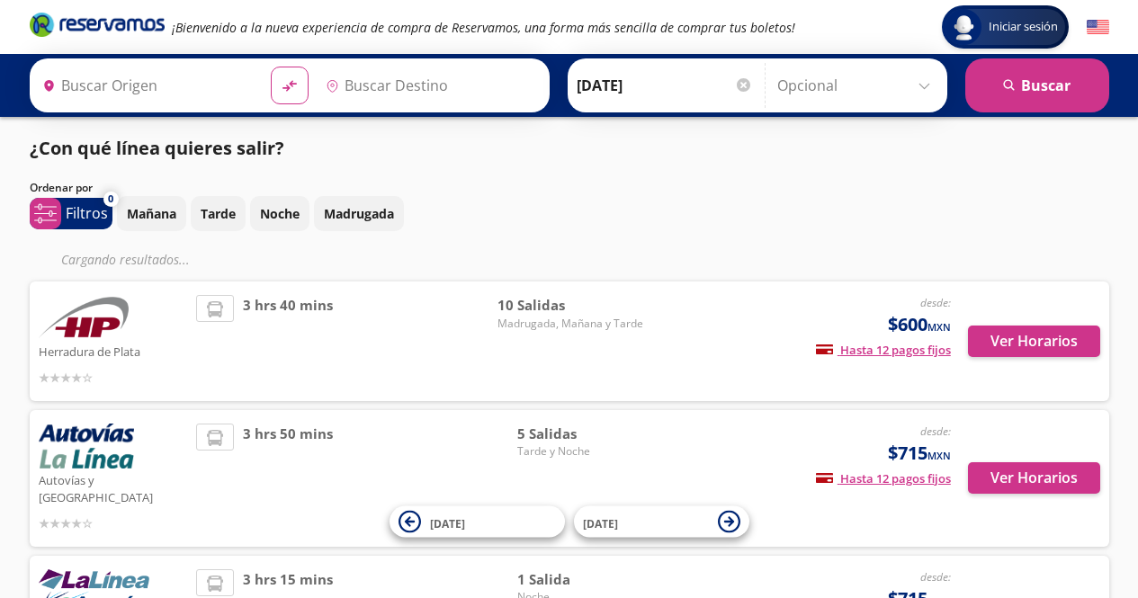
type input "Toluca, [GEOGRAPHIC_DATA]"
type input "[GEOGRAPHIC_DATA], [GEOGRAPHIC_DATA]"
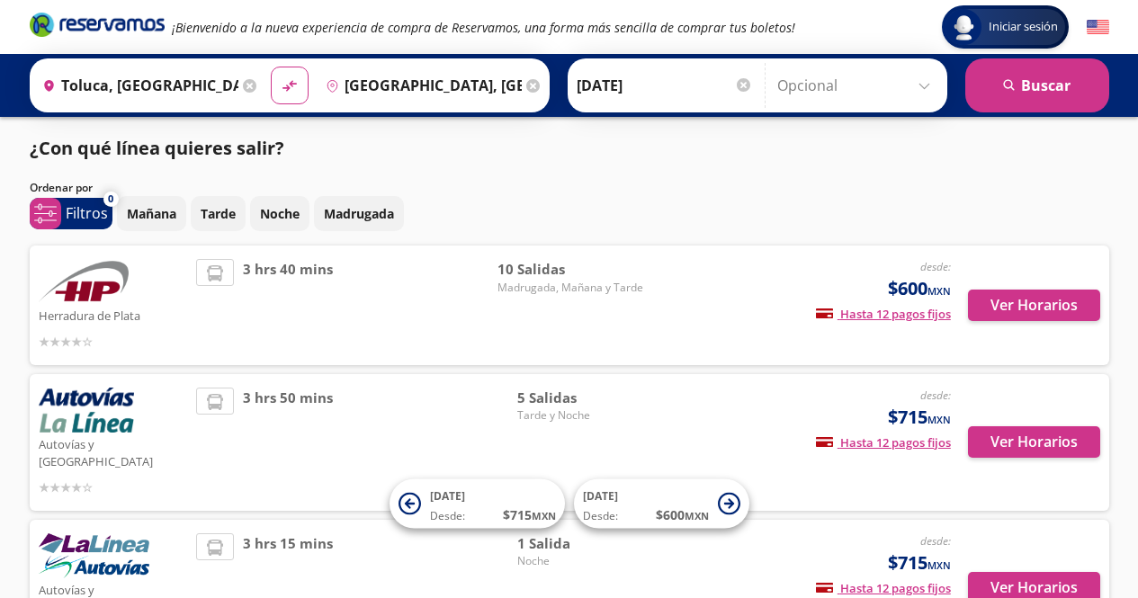
scroll to position [90, 0]
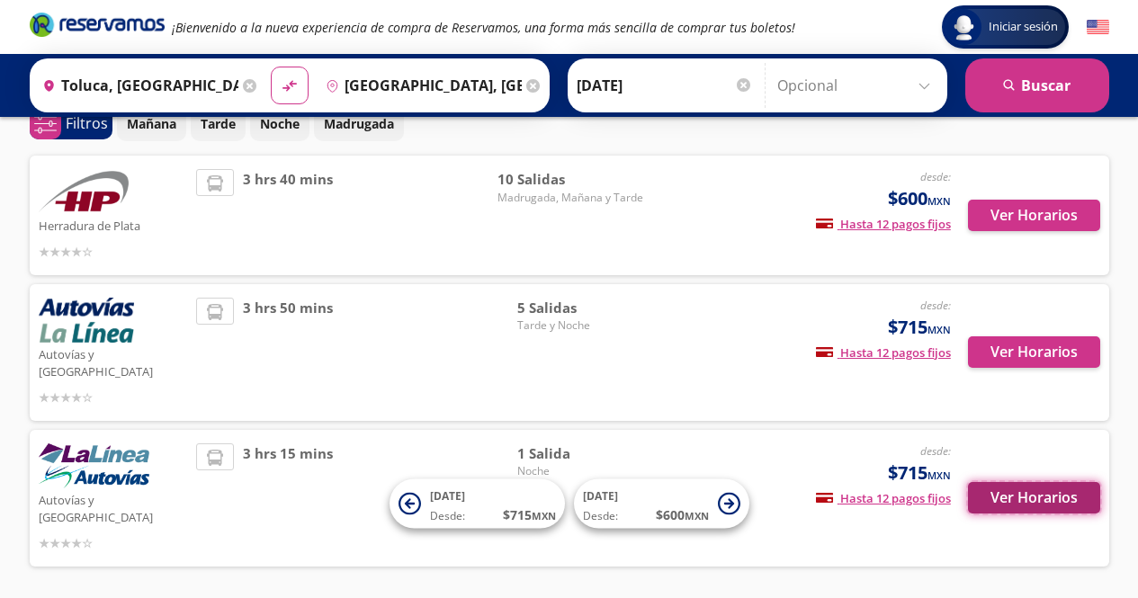
click at [1067, 482] on button "Ver Horarios" at bounding box center [1034, 497] width 132 height 31
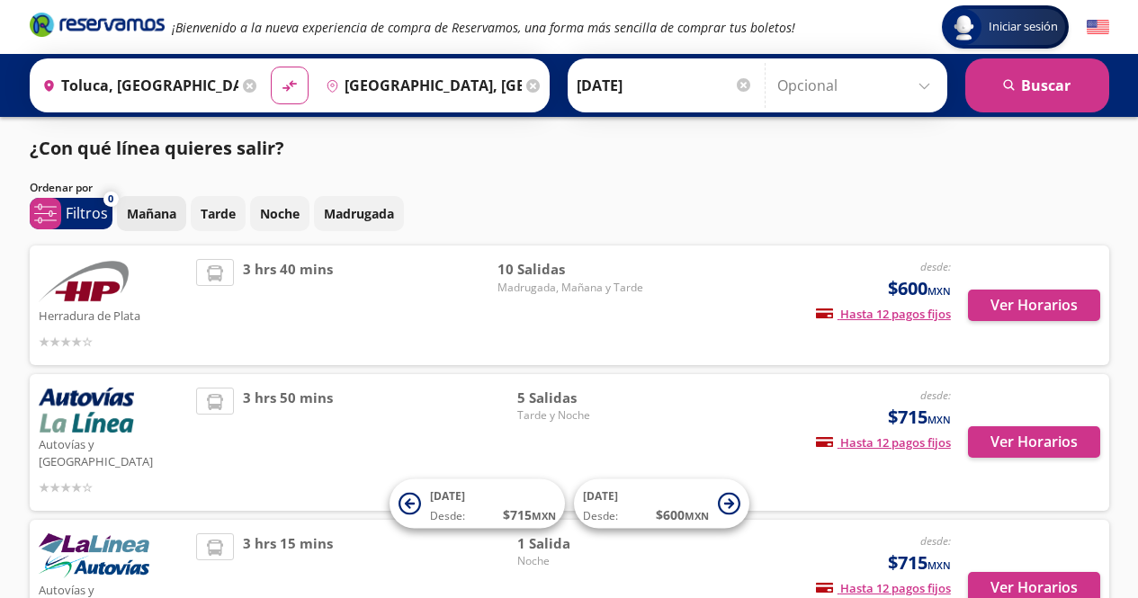
click at [157, 206] on p "Mañana" at bounding box center [151, 213] width 49 height 19
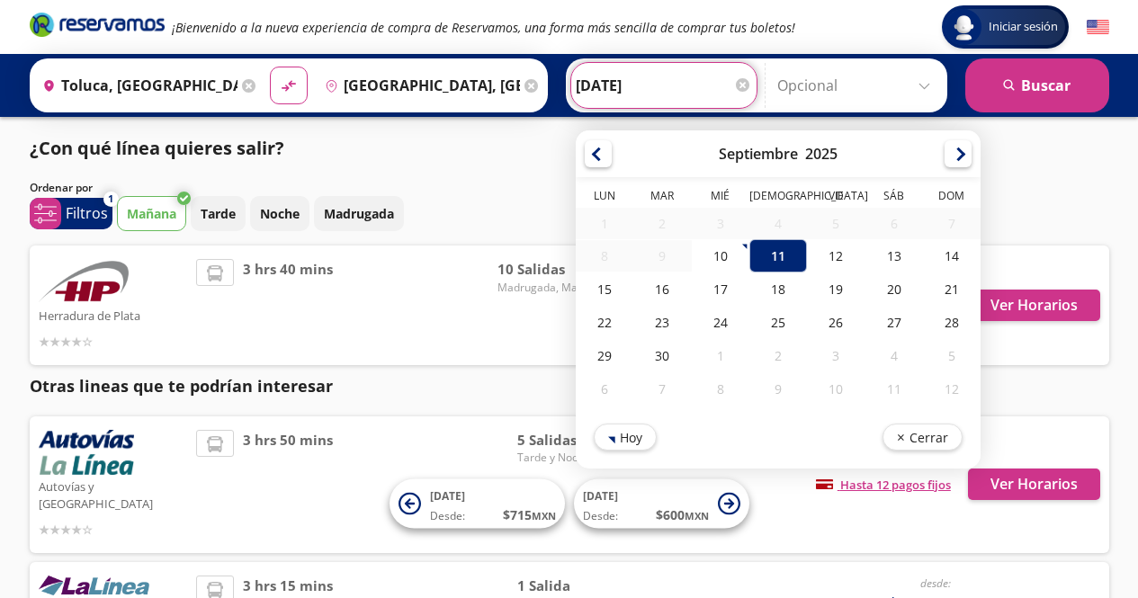
click at [617, 88] on input "[DATE]" at bounding box center [664, 85] width 176 height 45
click at [711, 252] on div "10" at bounding box center [720, 255] width 58 height 33
type input "10-Sep-25"
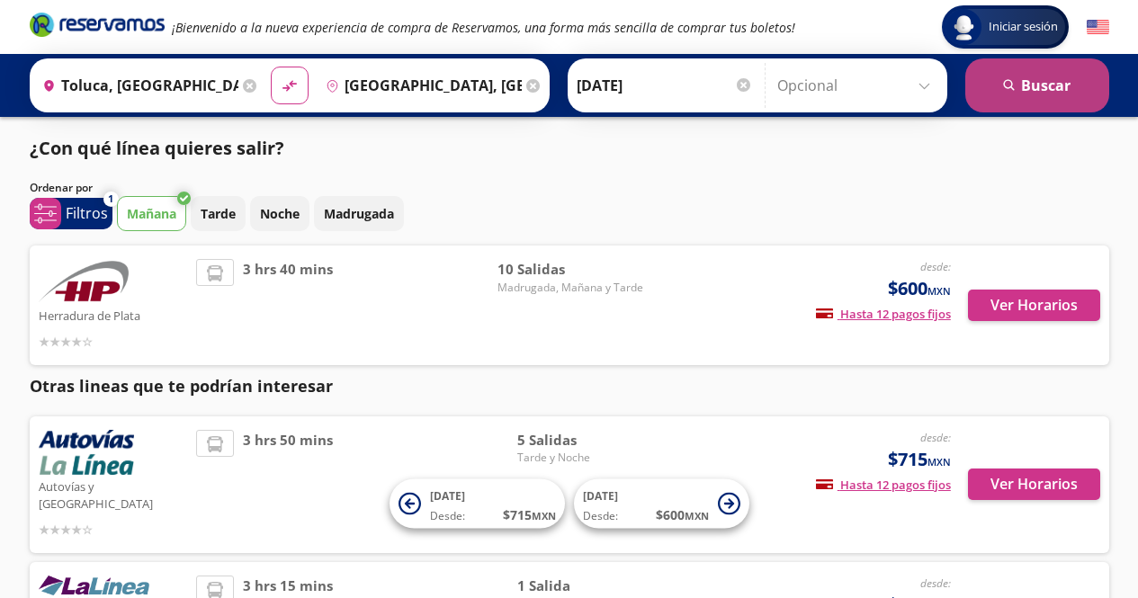
click at [1088, 85] on button "search [GEOGRAPHIC_DATA]" at bounding box center [1037, 85] width 144 height 54
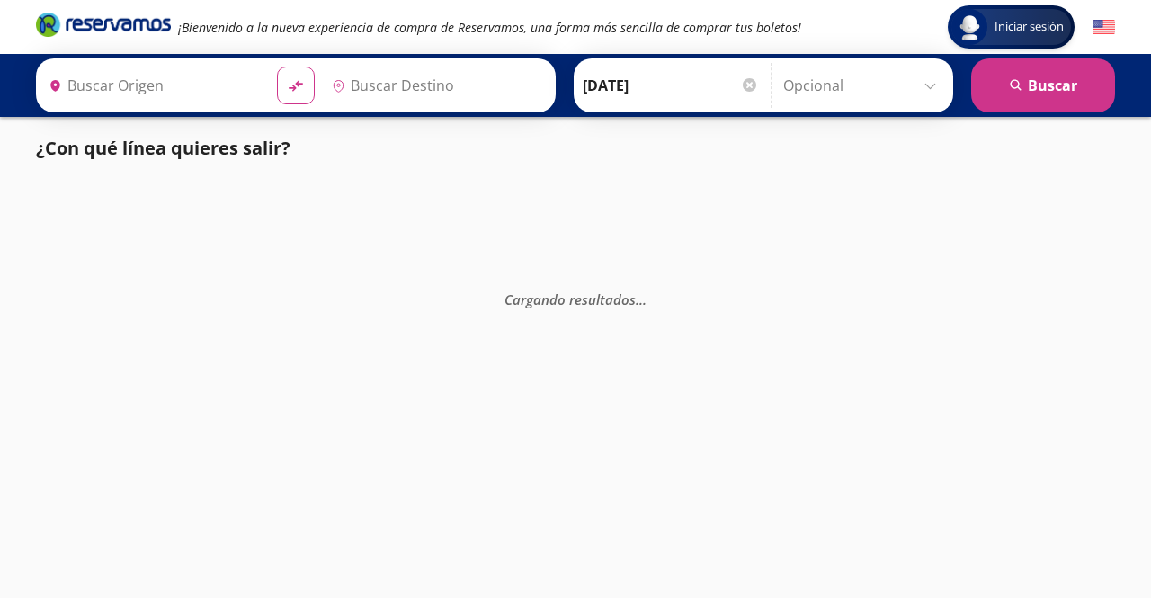
type input "[GEOGRAPHIC_DATA], [GEOGRAPHIC_DATA]"
type input "Toluca, [GEOGRAPHIC_DATA]"
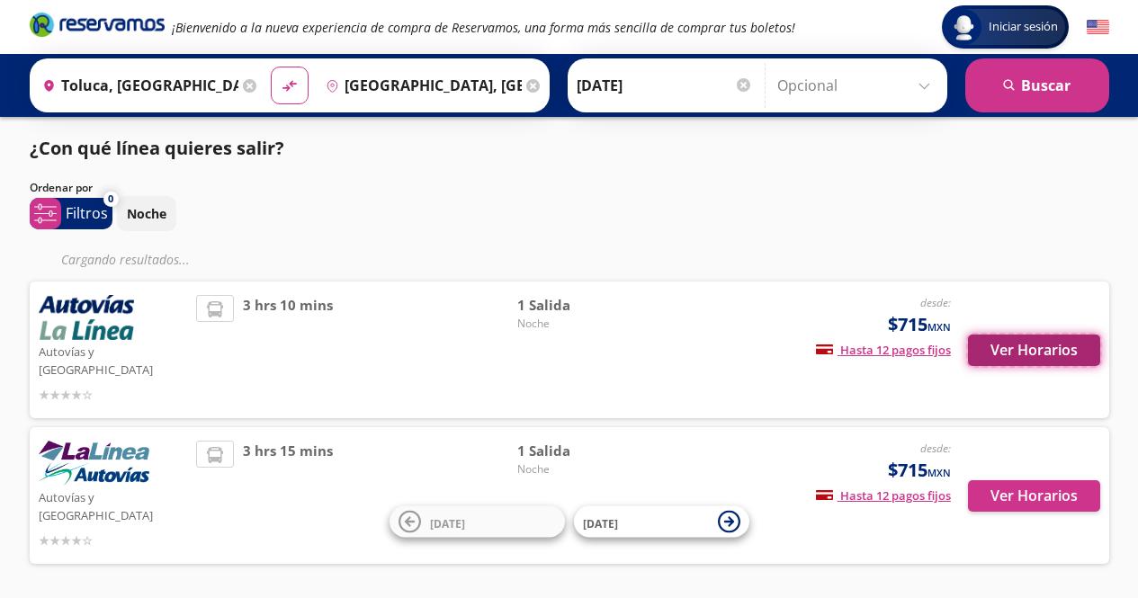
click at [1051, 341] on button "Ver Horarios" at bounding box center [1034, 350] width 132 height 31
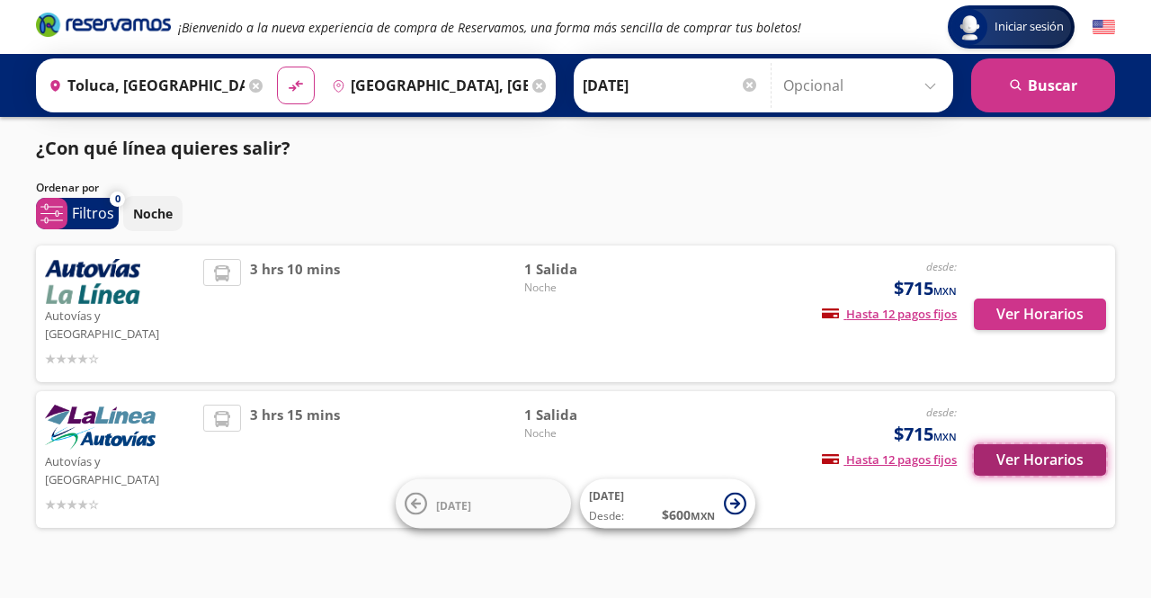
click at [1044, 444] on button "Ver Horarios" at bounding box center [1040, 459] width 132 height 31
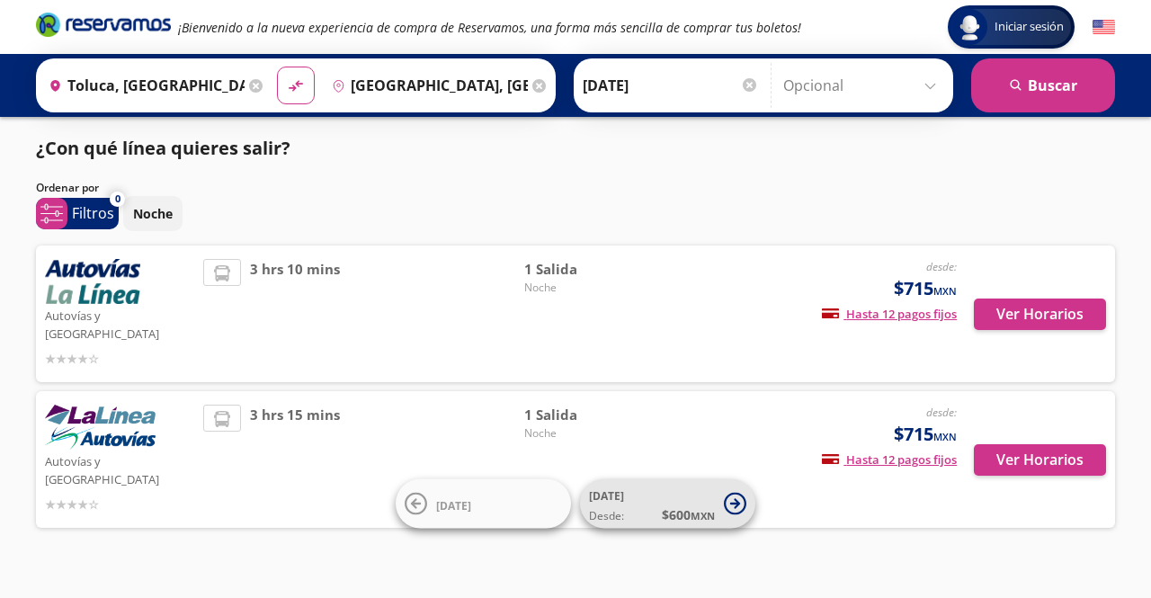
click at [649, 485] on span "11 Sep Desde: $ 600 MXN" at bounding box center [652, 504] width 126 height 40
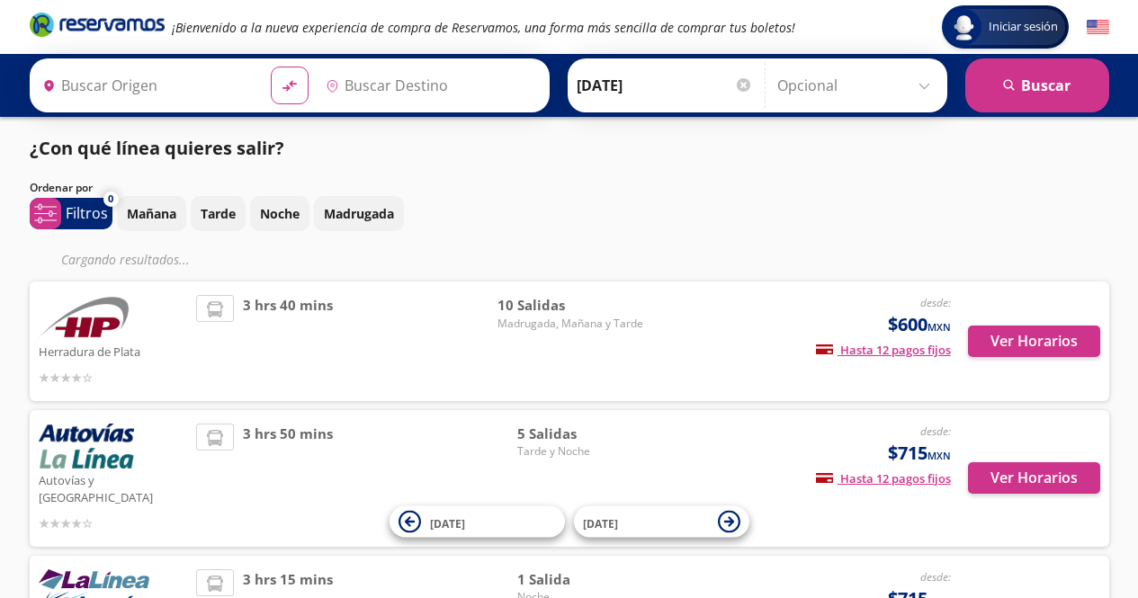
type input "Toluca, [GEOGRAPHIC_DATA]"
type input "[GEOGRAPHIC_DATA], [GEOGRAPHIC_DATA]"
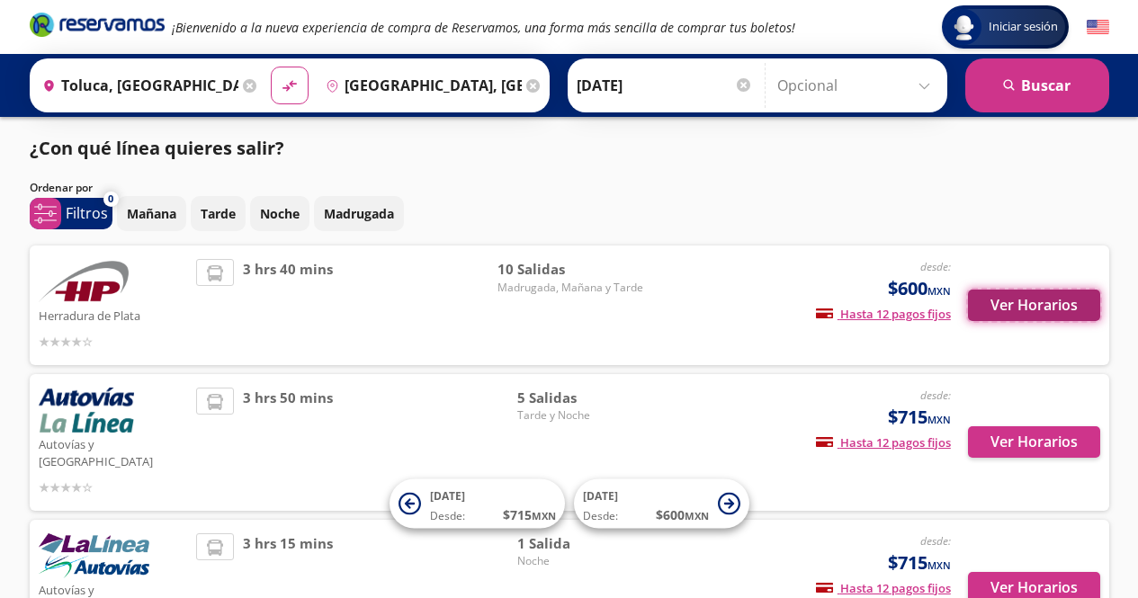
click at [1007, 304] on button "Ver Horarios" at bounding box center [1034, 305] width 132 height 31
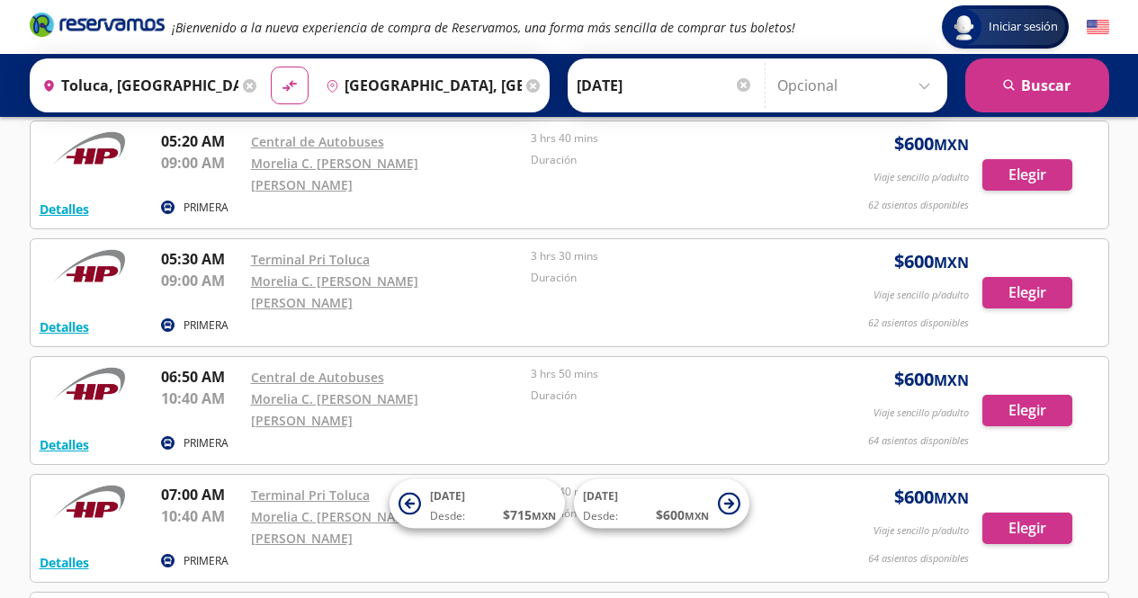
scroll to position [86, 0]
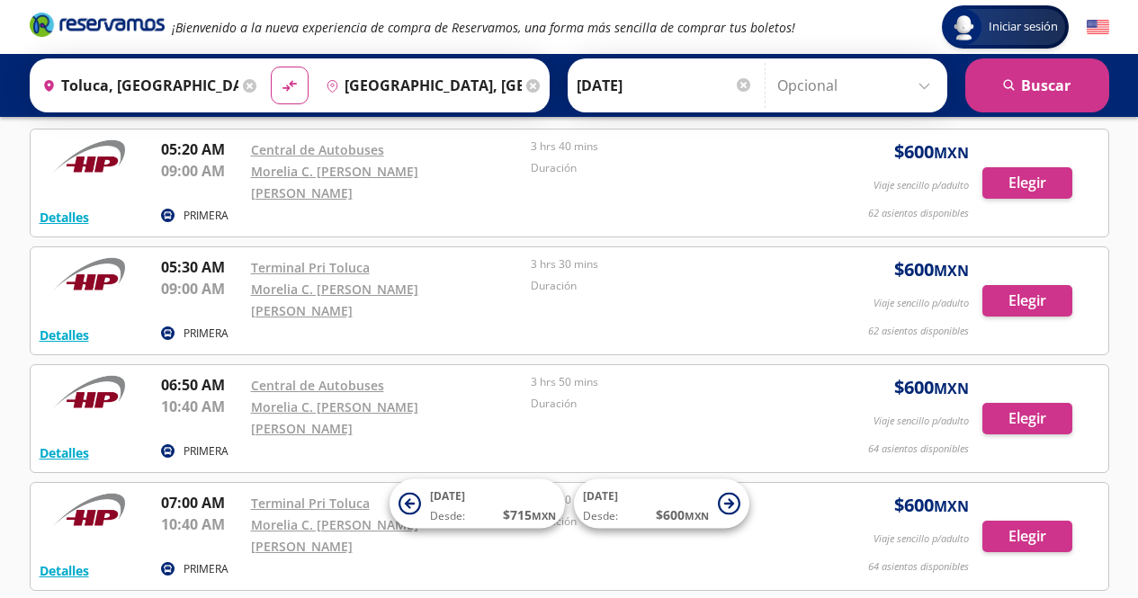
click at [465, 88] on input "[GEOGRAPHIC_DATA], [GEOGRAPHIC_DATA]" at bounding box center [419, 85] width 203 height 45
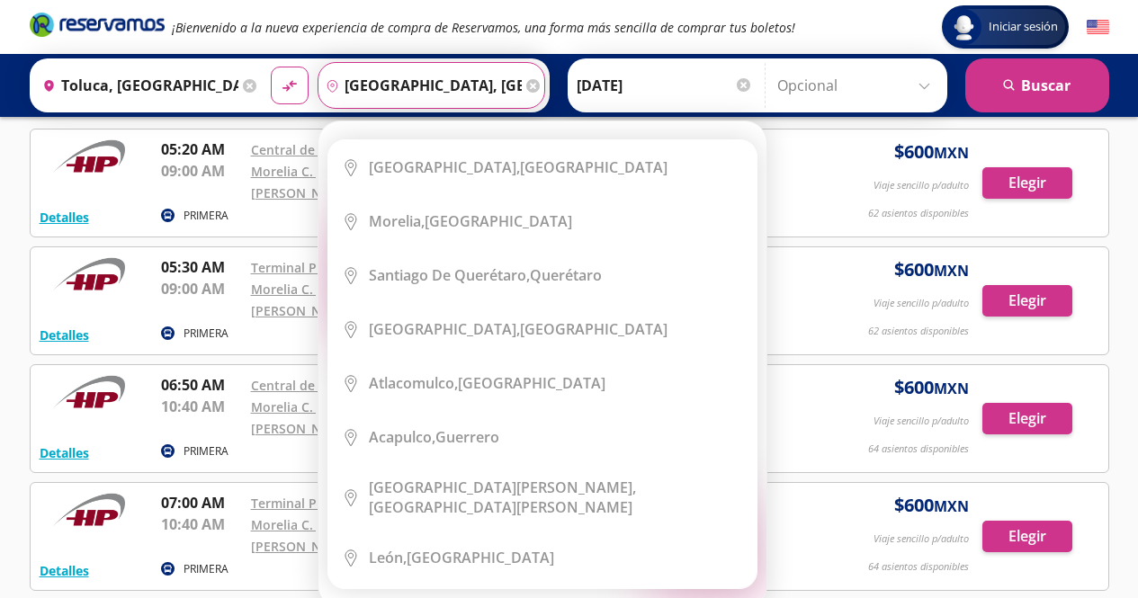
click at [526, 84] on icon at bounding box center [532, 85] width 13 height 13
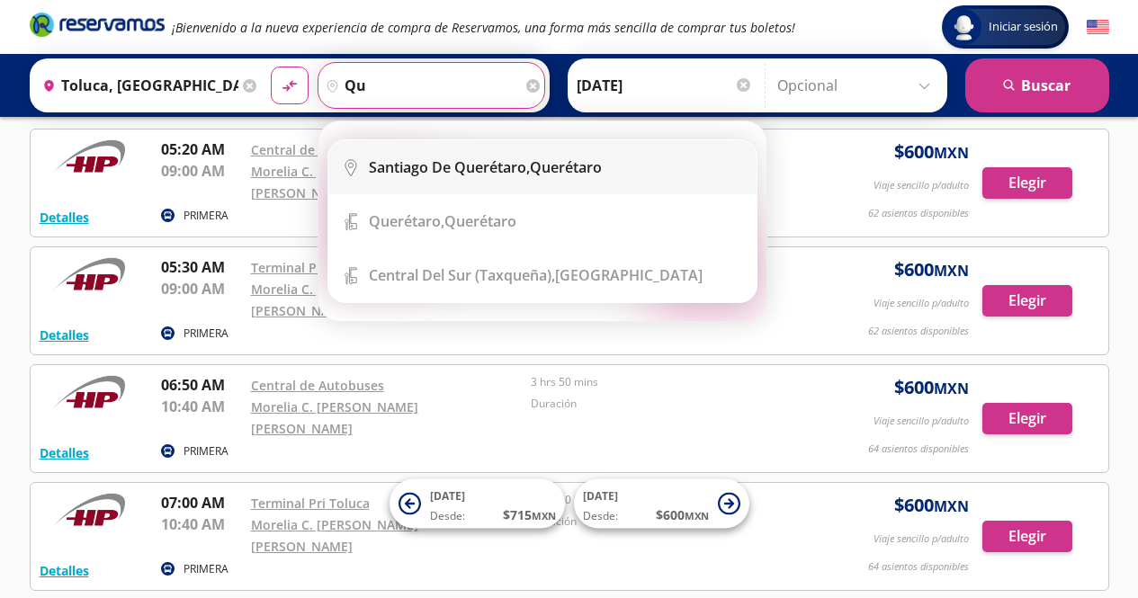
click at [506, 172] on b "Santiago de Querétaro," at bounding box center [449, 167] width 161 height 20
type input "Santiago de Querétaro, Querétaro"
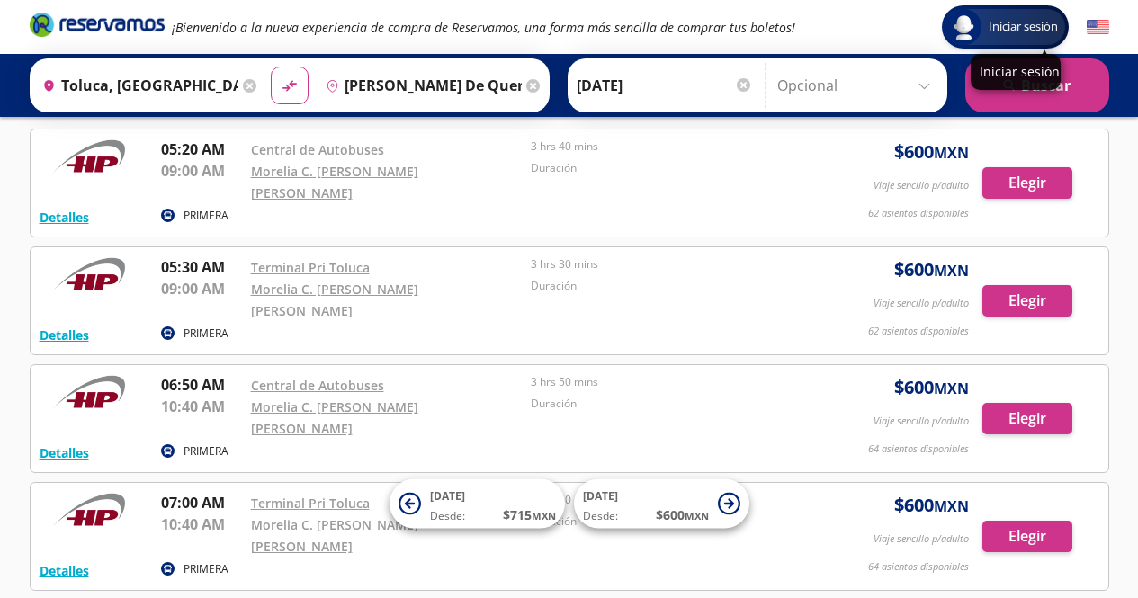
click at [1052, 72] on p "Iniciar sesión" at bounding box center [1016, 71] width 72 height 17
click at [1055, 98] on button "search [GEOGRAPHIC_DATA]" at bounding box center [1037, 85] width 144 height 54
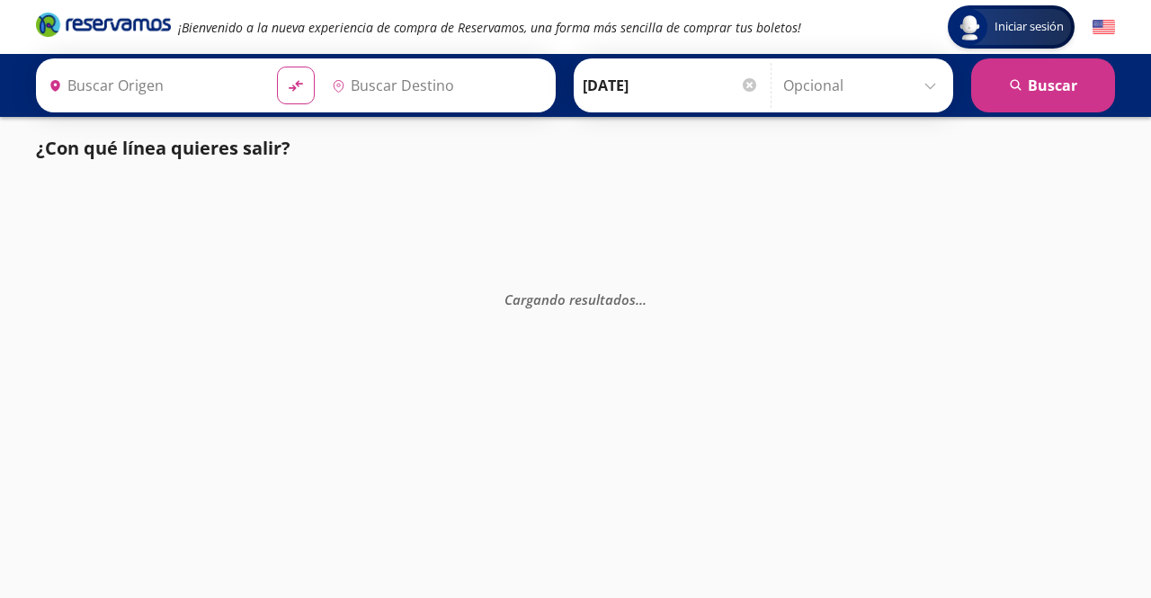
type input "Toluca, [GEOGRAPHIC_DATA]"
type input "Santiago de Querétaro, Querétaro"
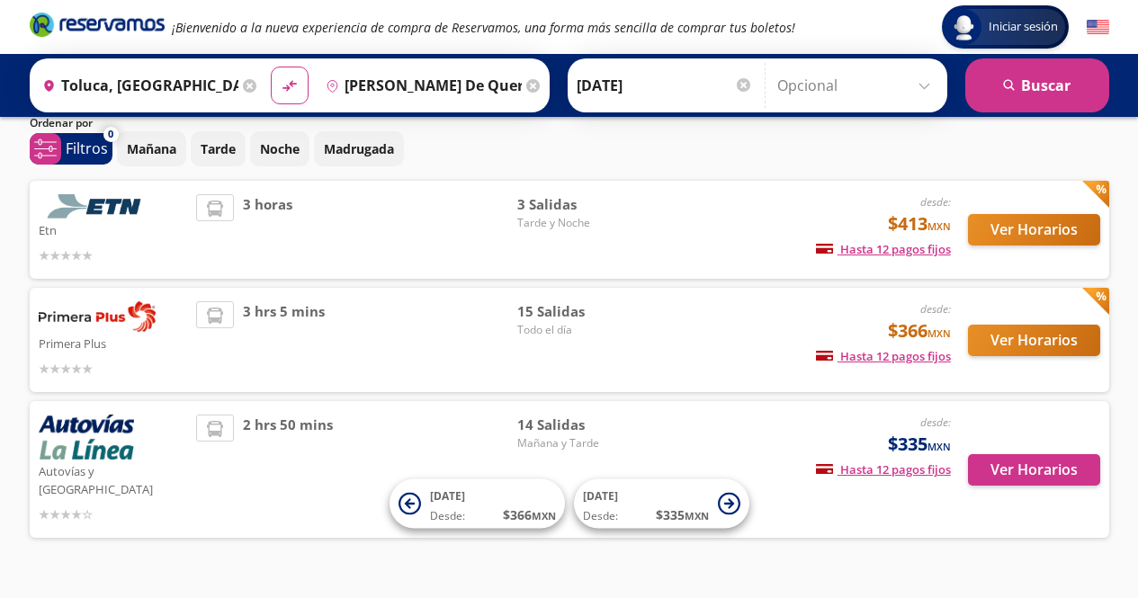
scroll to position [86, 0]
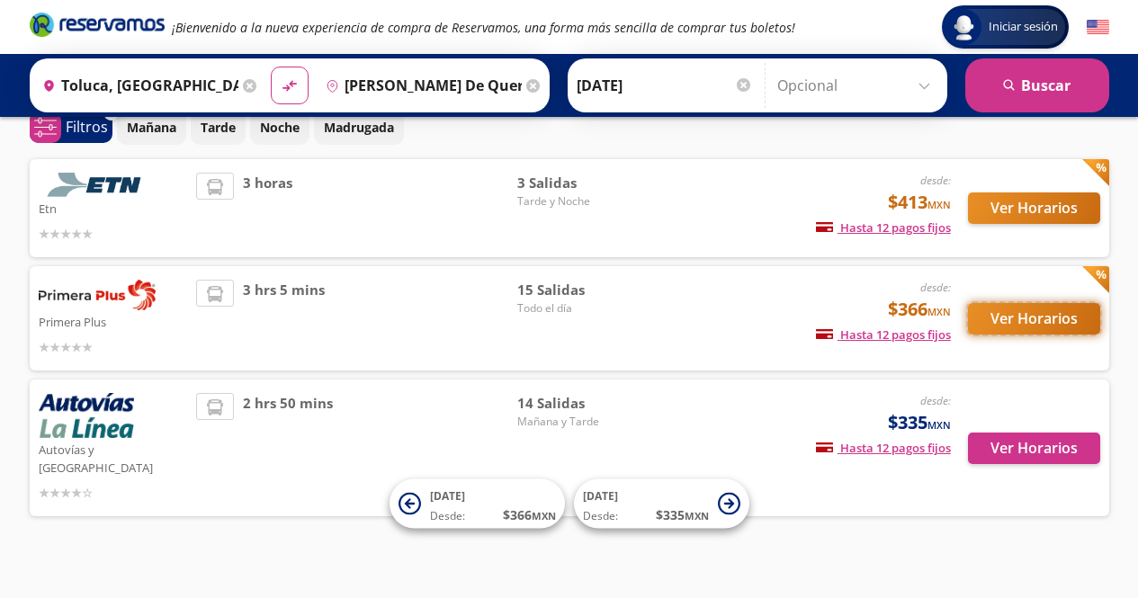
click at [1029, 317] on button "Ver Horarios" at bounding box center [1034, 318] width 132 height 31
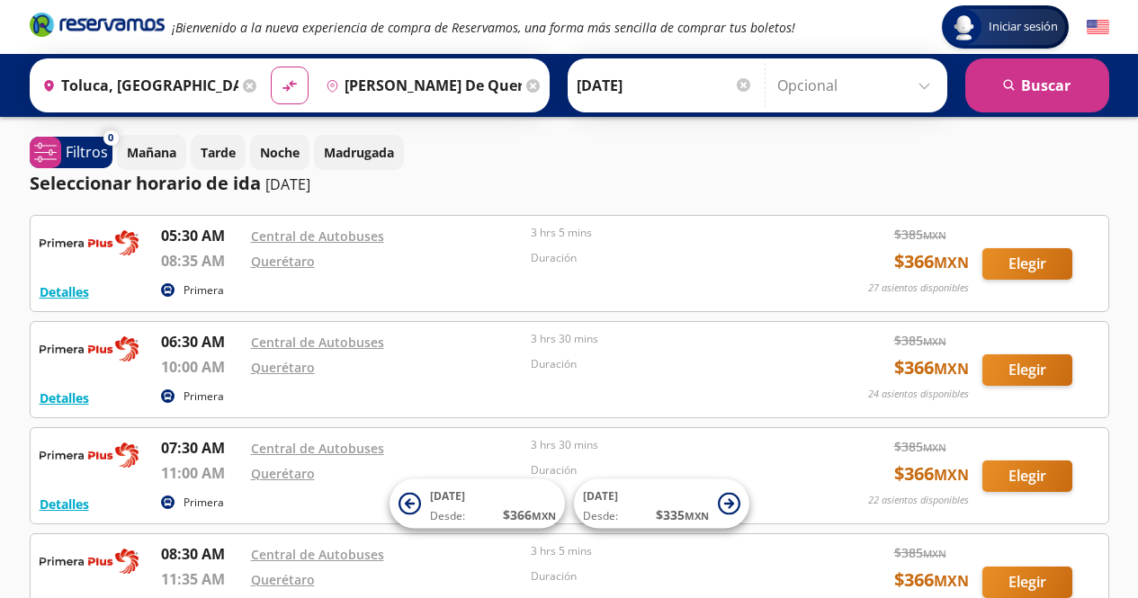
click at [243, 85] on icon at bounding box center [249, 85] width 13 height 13
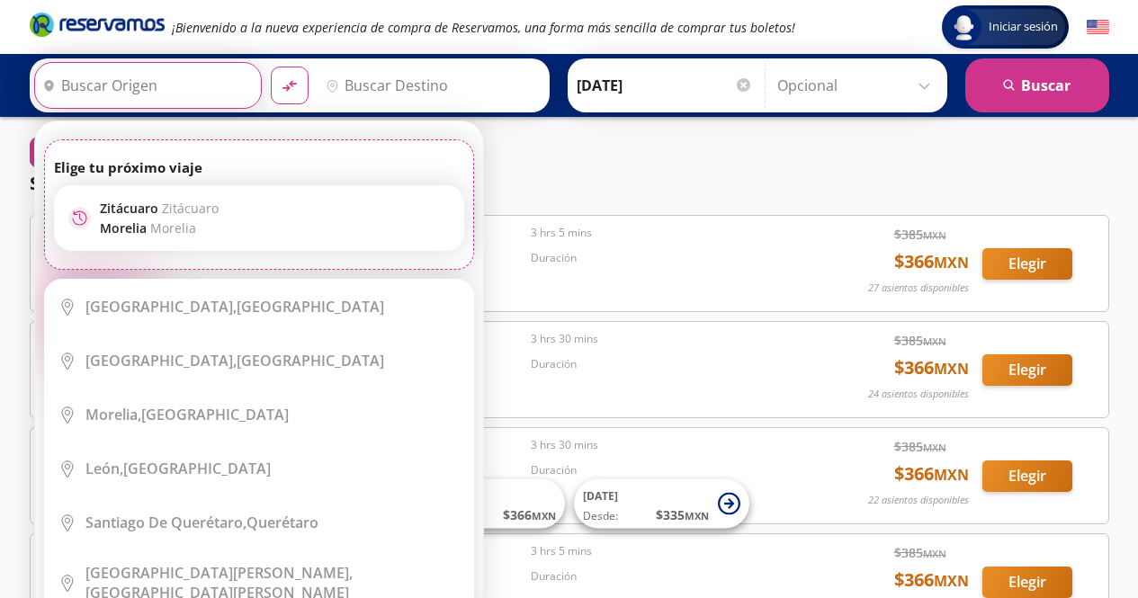
click at [196, 82] on input "Origen" at bounding box center [145, 85] width 221 height 45
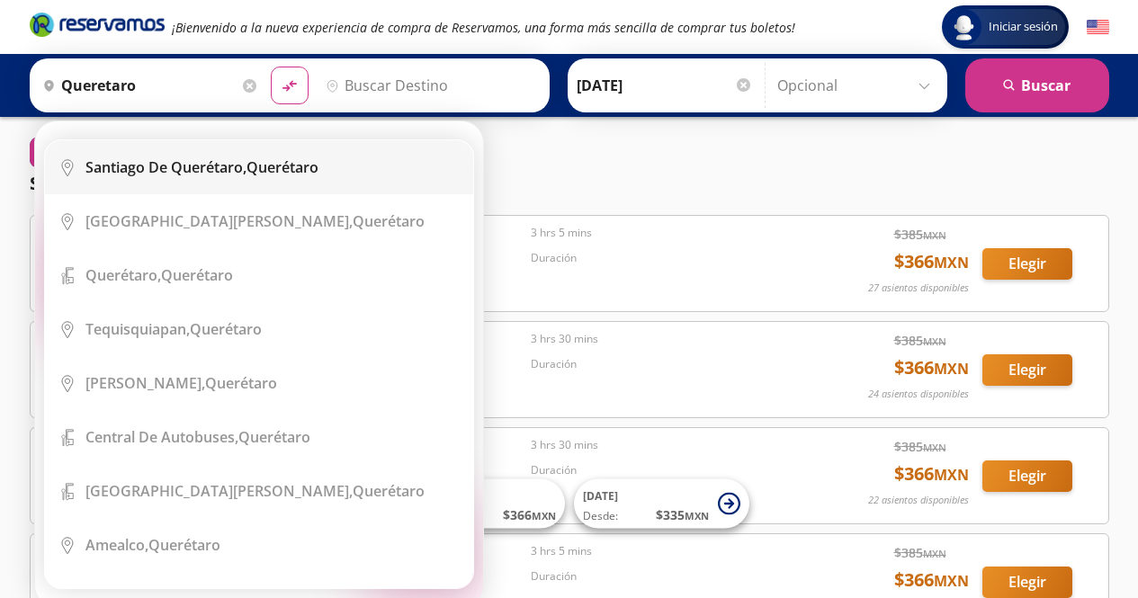
click at [188, 167] on b "Santiago de Querétaro," at bounding box center [165, 167] width 161 height 20
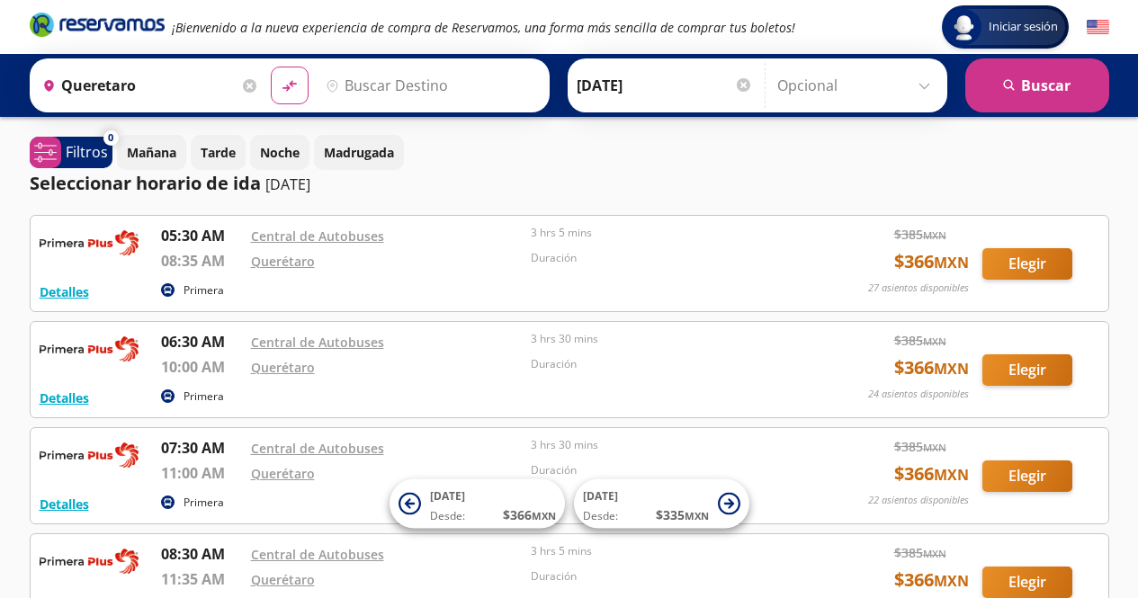
type input "Santiago de Querétaro, Querétaro"
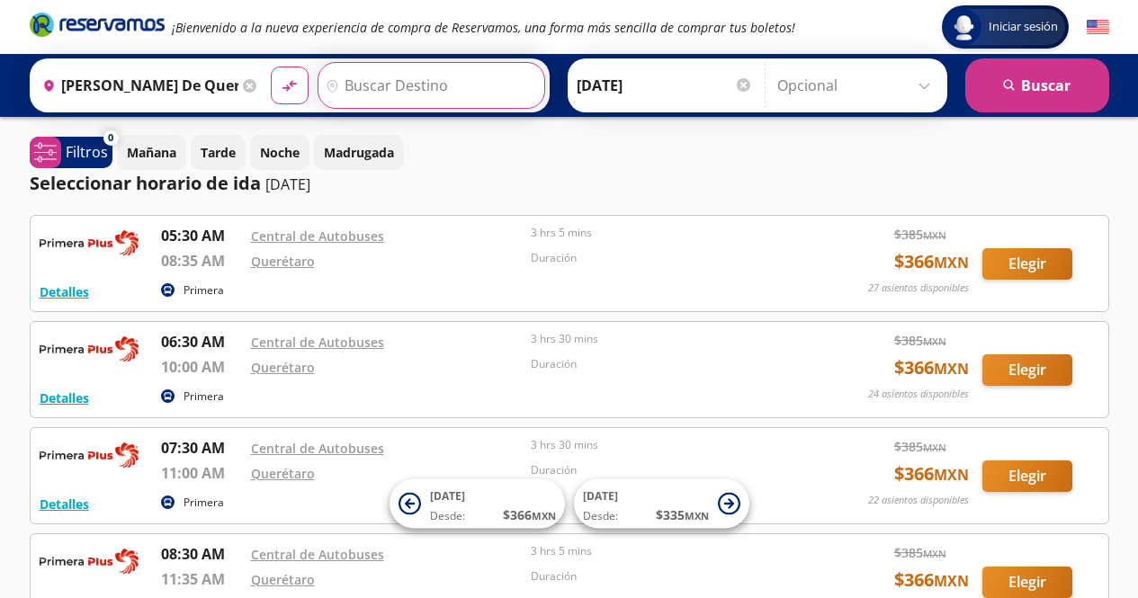
click at [371, 87] on input "Destino" at bounding box center [428, 85] width 221 height 45
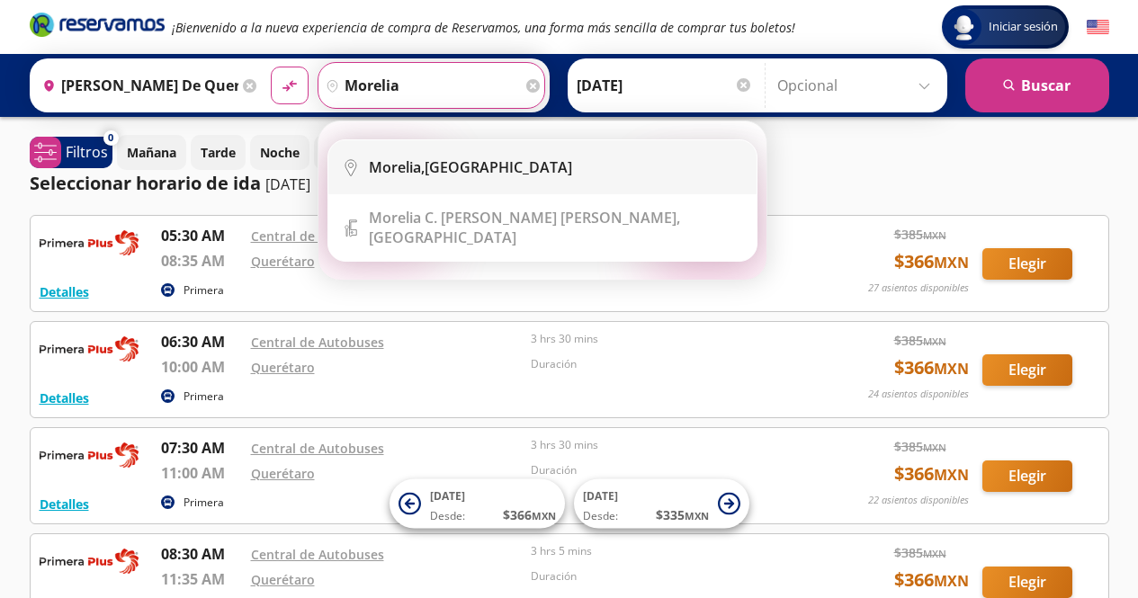
click at [417, 166] on b "Morelia," at bounding box center [397, 167] width 56 height 20
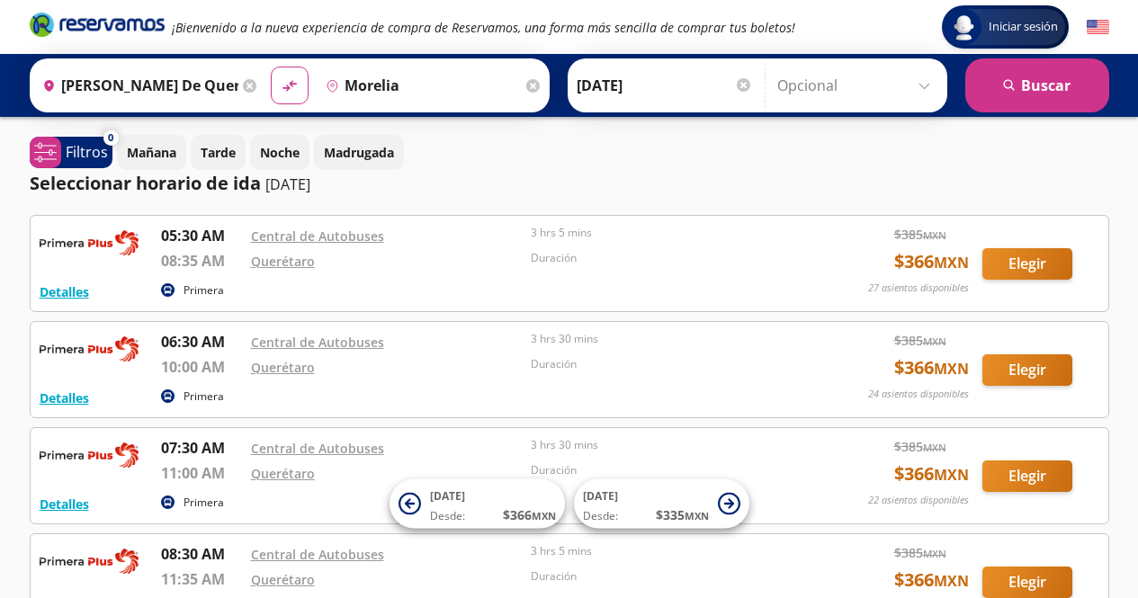
type input "[GEOGRAPHIC_DATA], [GEOGRAPHIC_DATA]"
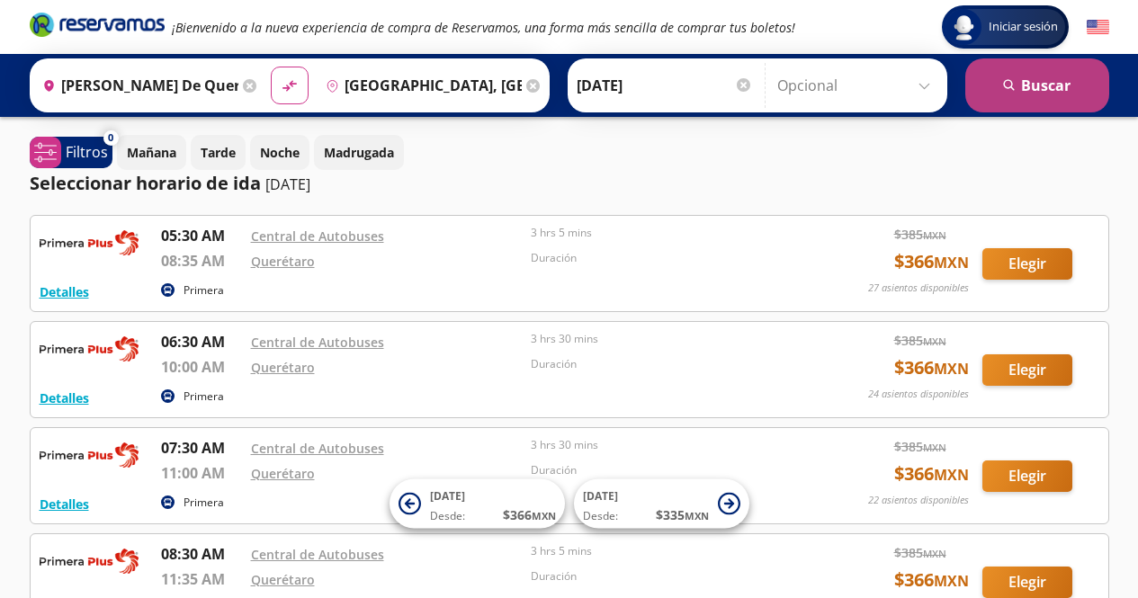
click at [1020, 85] on button "search [GEOGRAPHIC_DATA]" at bounding box center [1037, 85] width 144 height 54
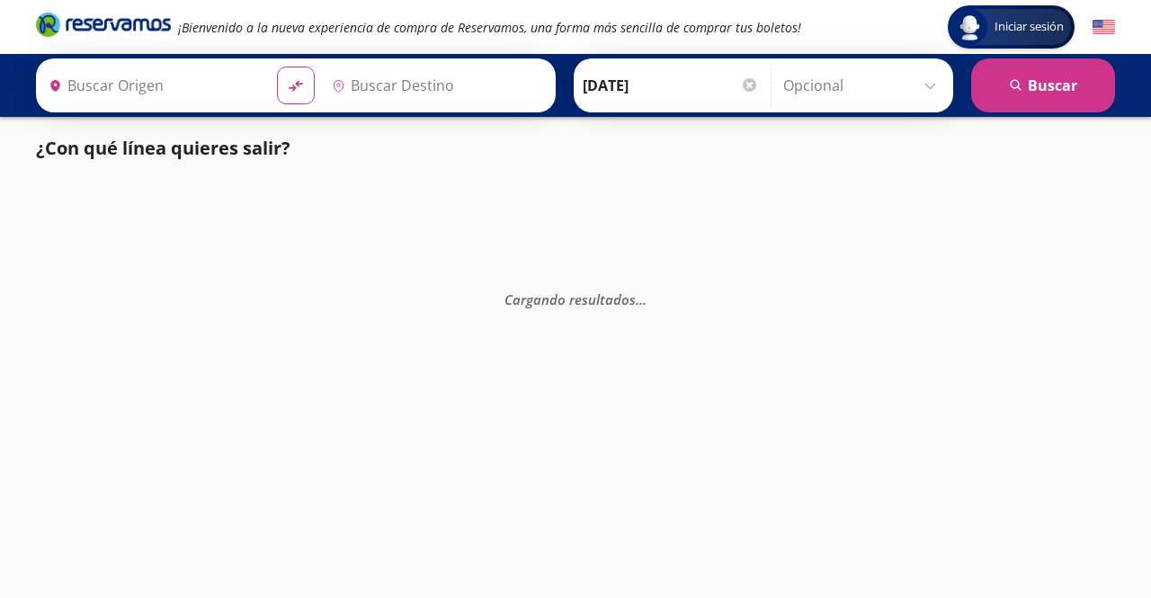
type input "Santiago de Querétaro, Querétaro"
type input "[GEOGRAPHIC_DATA], [GEOGRAPHIC_DATA]"
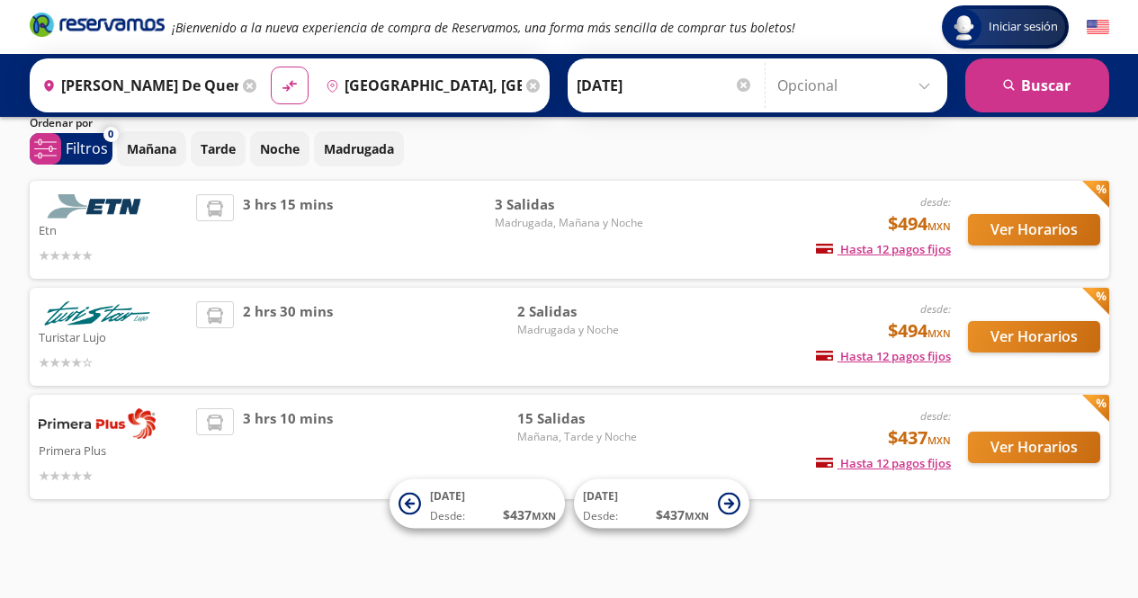
scroll to position [65, 0]
click at [1045, 454] on button "Ver Horarios" at bounding box center [1034, 447] width 132 height 31
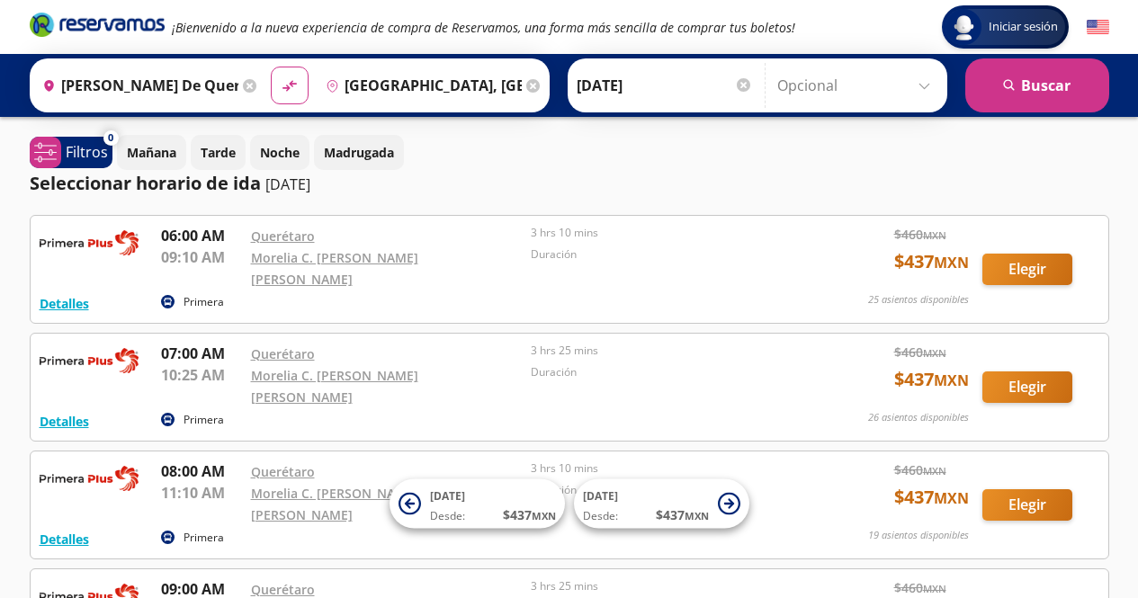
click at [243, 85] on icon at bounding box center [249, 85] width 13 height 13
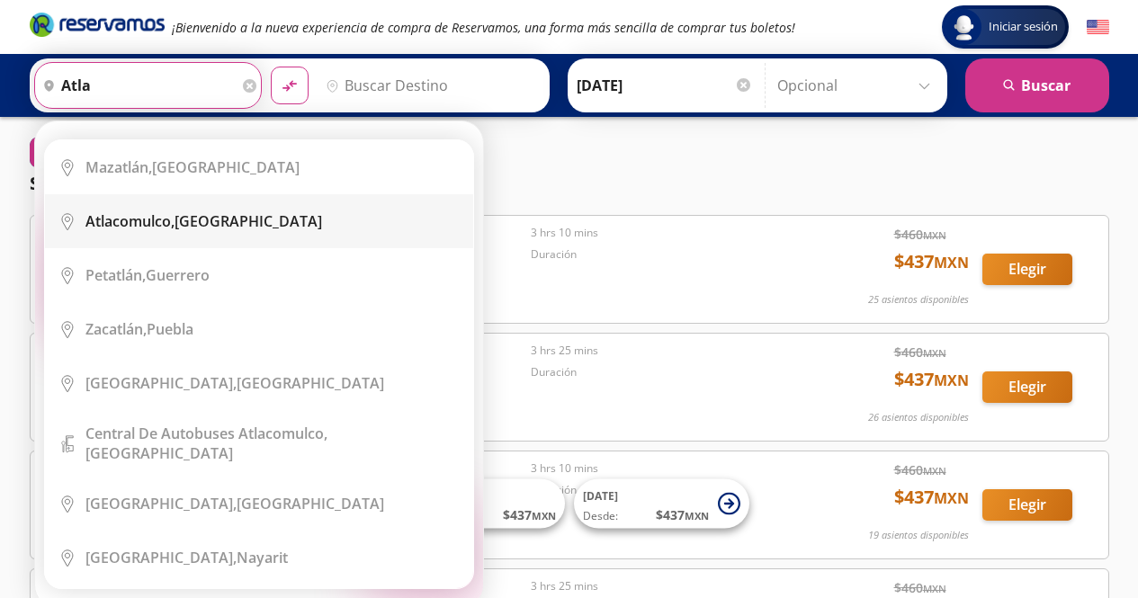
click at [125, 213] on b "Atlacomulco," at bounding box center [129, 221] width 89 height 20
type input "Atlacomulco, México"
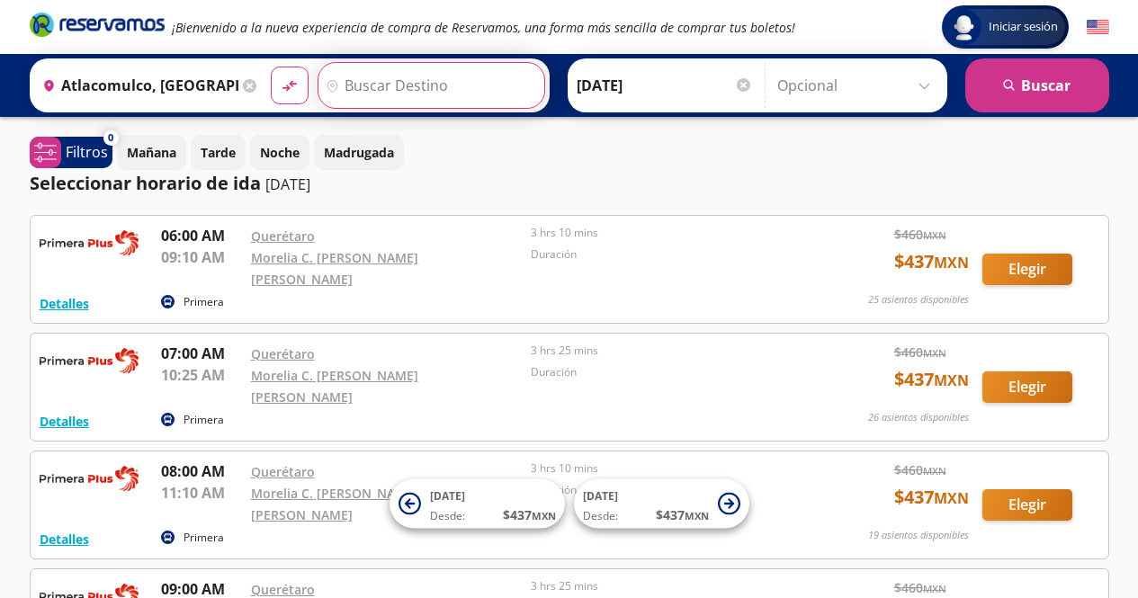
click at [399, 86] on input "Destino" at bounding box center [428, 85] width 221 height 45
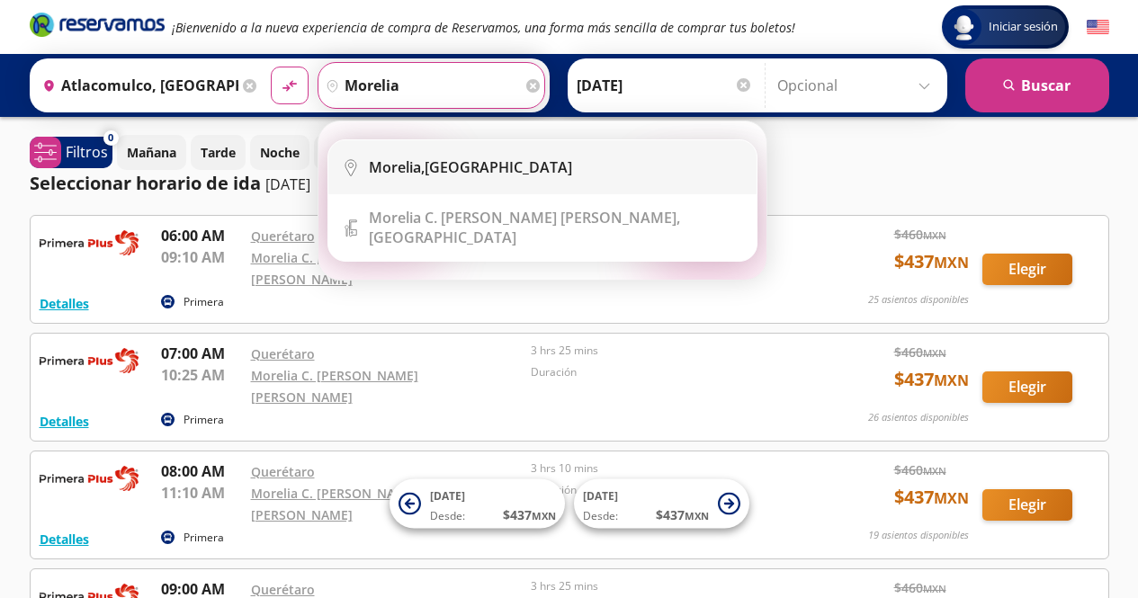
click at [438, 151] on li "City Icon Morelia, Michoacán" at bounding box center [542, 167] width 428 height 54
type input "[GEOGRAPHIC_DATA], [GEOGRAPHIC_DATA]"
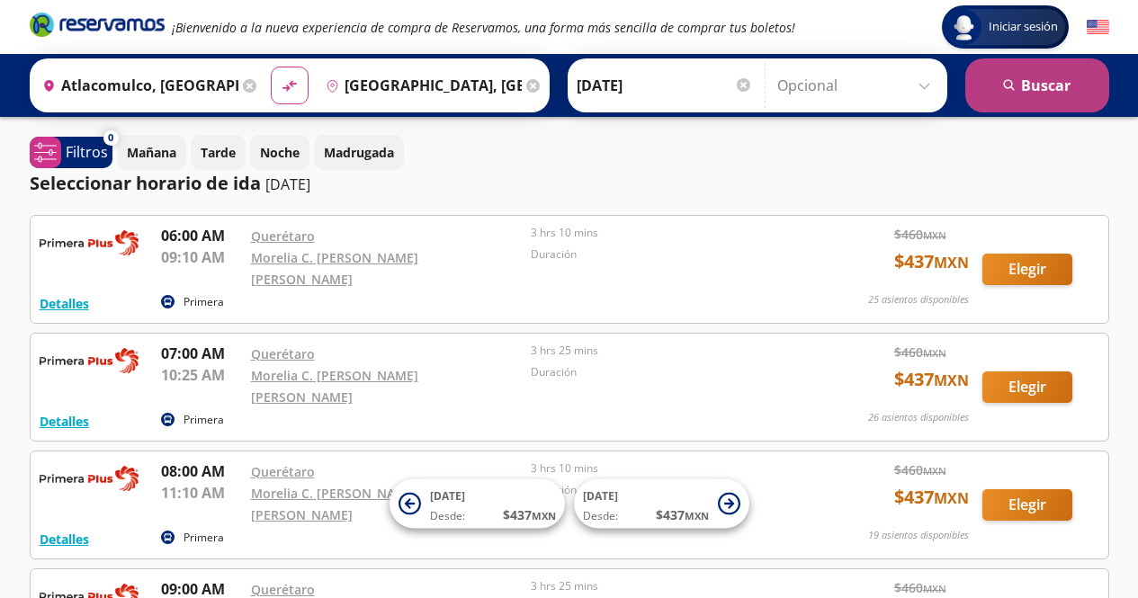
click at [1080, 85] on button "search [GEOGRAPHIC_DATA]" at bounding box center [1037, 85] width 144 height 54
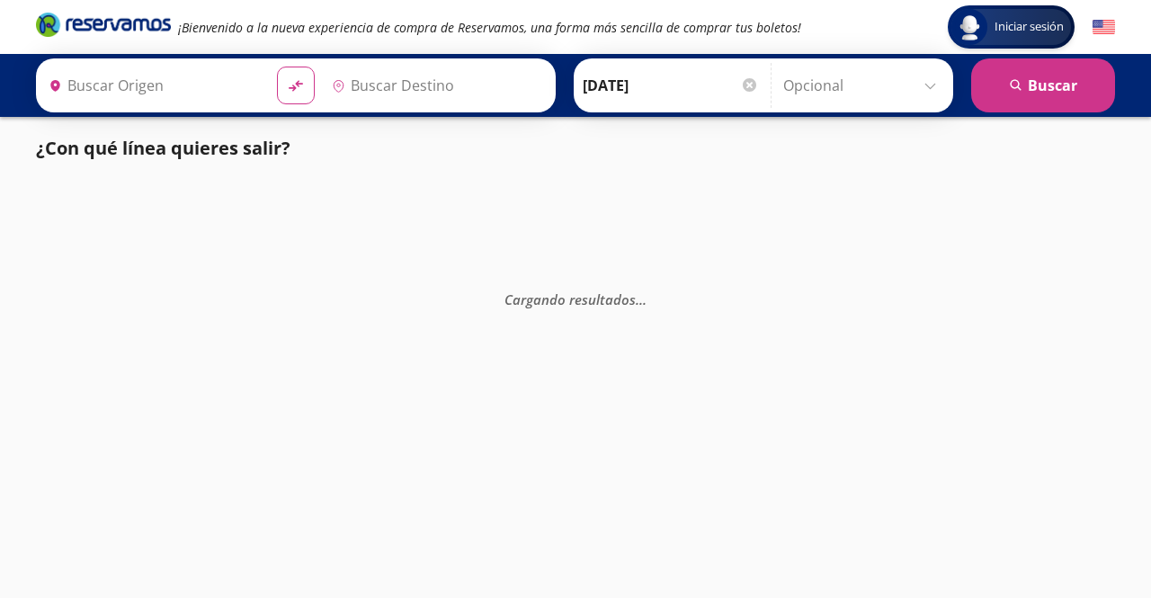
type input "[GEOGRAPHIC_DATA], [GEOGRAPHIC_DATA]"
type input "Atlacomulco, México"
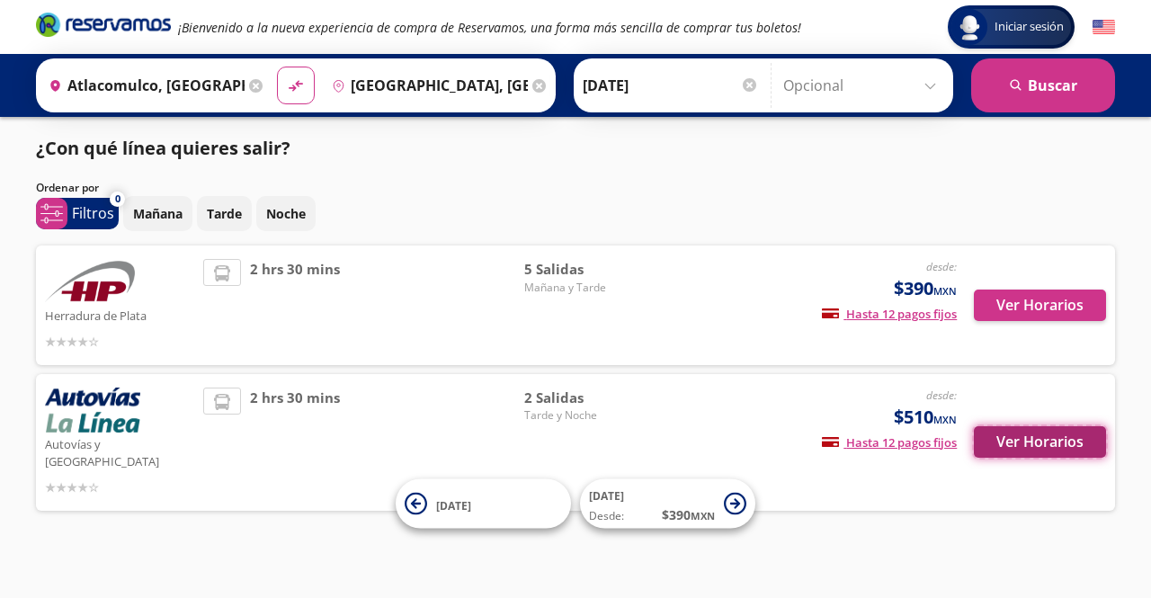
click at [1048, 434] on button "Ver Horarios" at bounding box center [1040, 441] width 132 height 31
click at [1006, 432] on button "Ver Horarios" at bounding box center [1040, 441] width 132 height 31
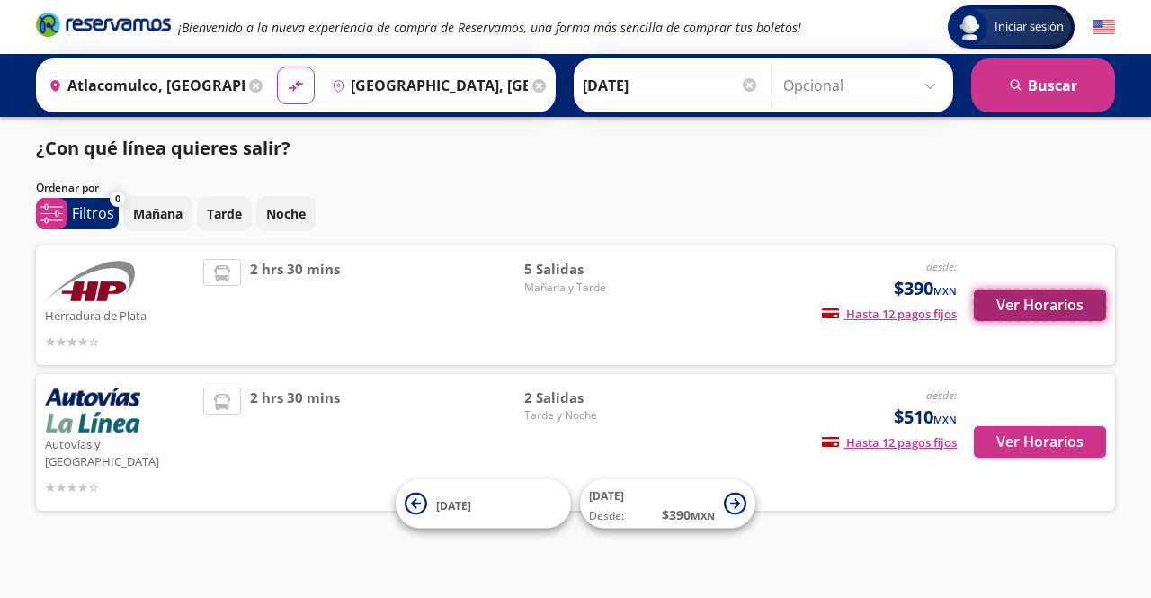
click at [1080, 296] on button "Ver Horarios" at bounding box center [1040, 305] width 132 height 31
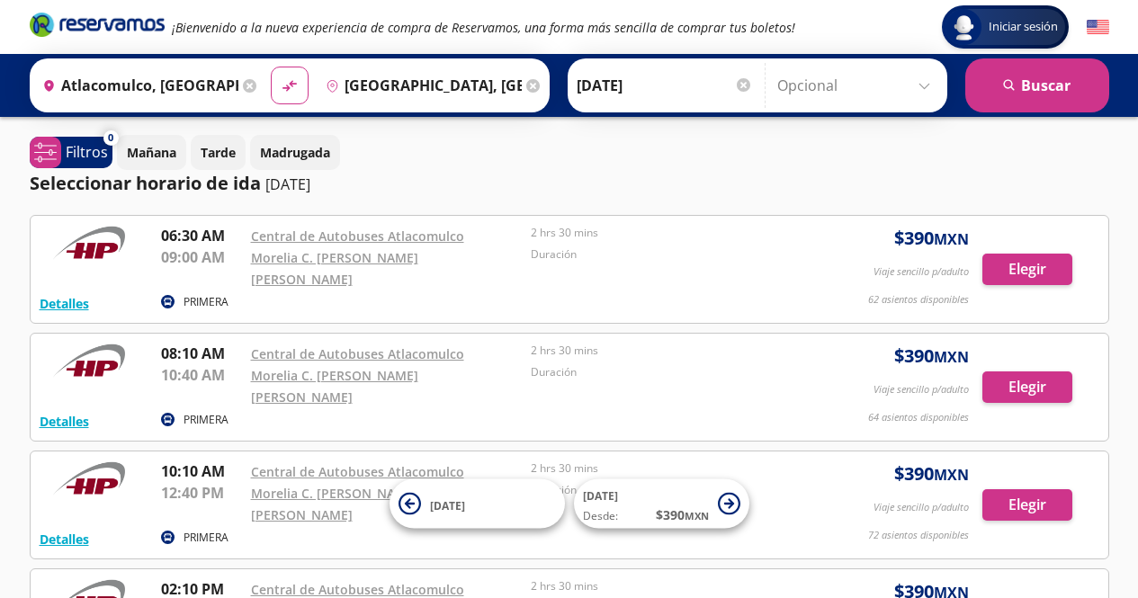
click at [243, 85] on icon at bounding box center [249, 85] width 13 height 13
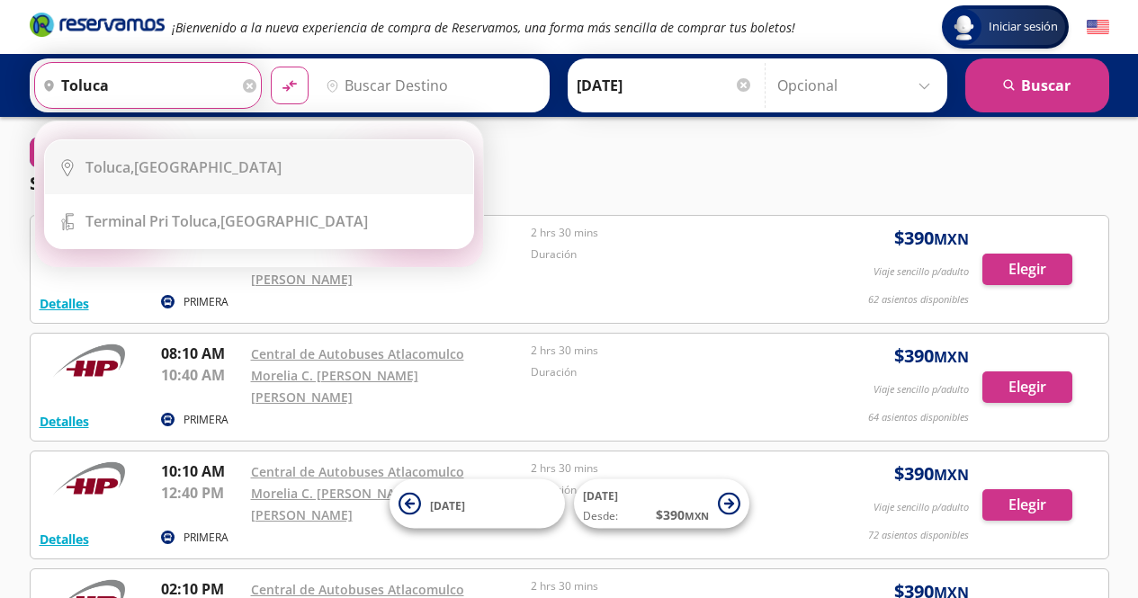
click at [164, 162] on div "Toluca, [GEOGRAPHIC_DATA]" at bounding box center [183, 167] width 196 height 20
type input "Toluca, [GEOGRAPHIC_DATA]"
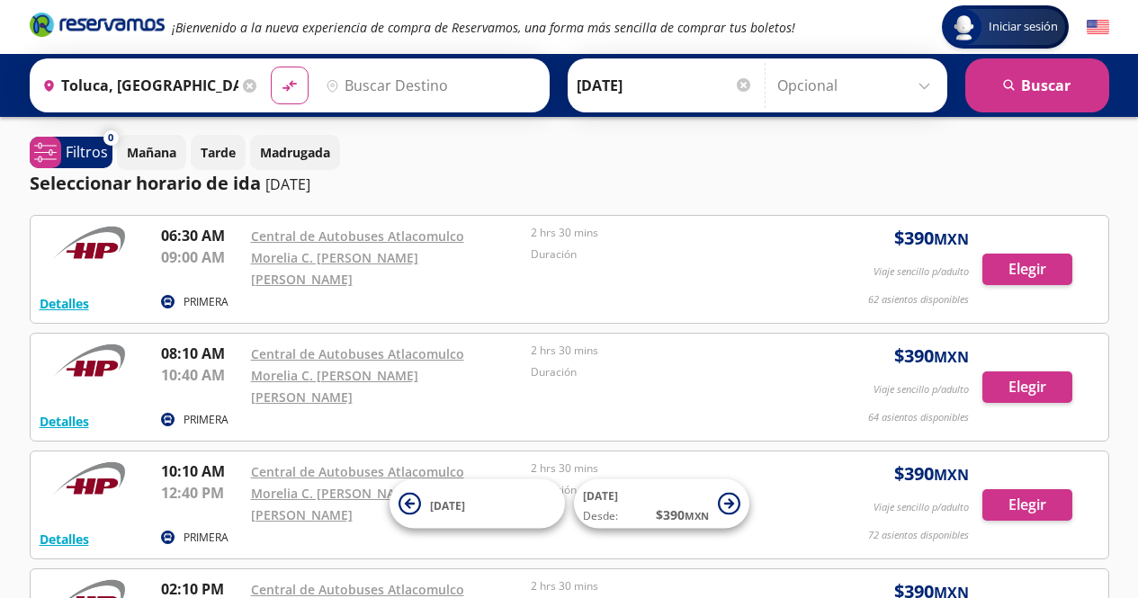
click at [439, 80] on input "Destino" at bounding box center [428, 85] width 221 height 45
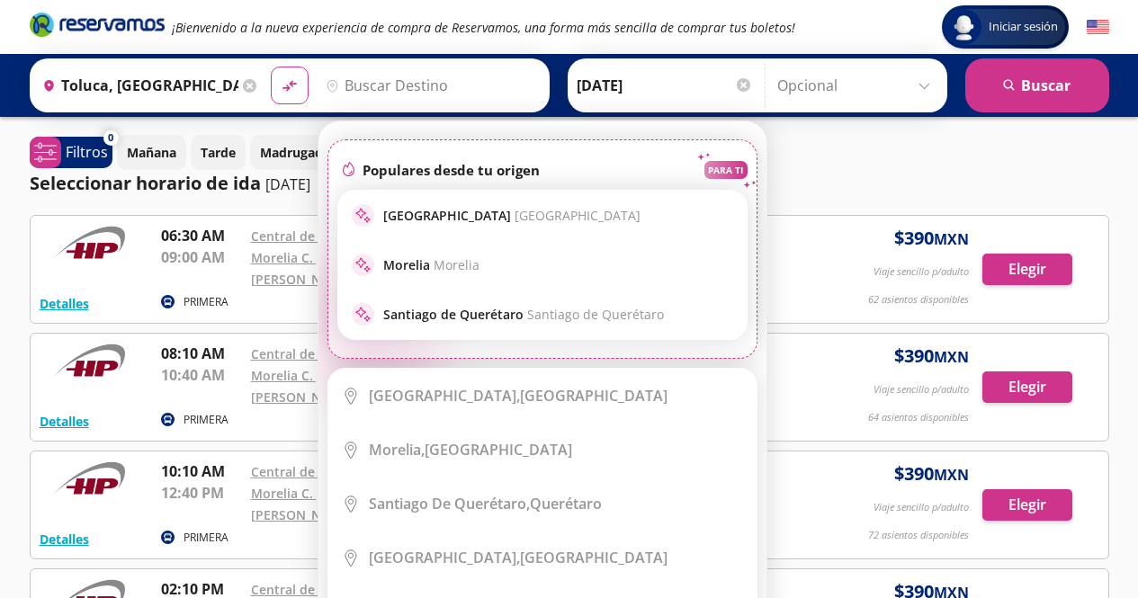
click at [488, 258] on div "sparkle [GEOGRAPHIC_DATA] Morelia" at bounding box center [542, 265] width 381 height 22
type input "[GEOGRAPHIC_DATA], [GEOGRAPHIC_DATA]"
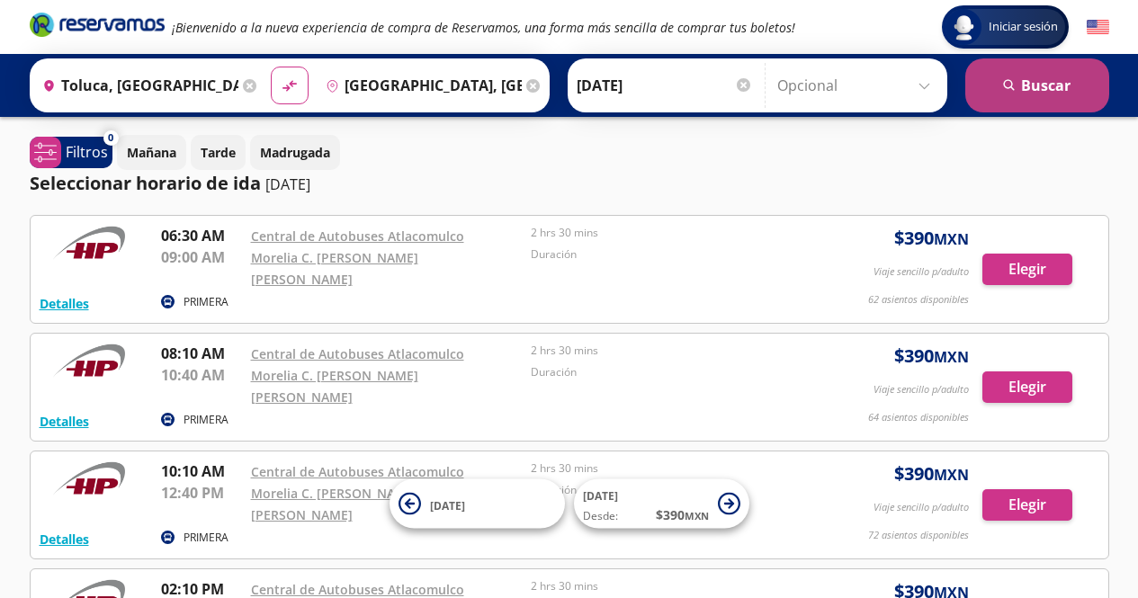
click at [1026, 82] on button "search [GEOGRAPHIC_DATA]" at bounding box center [1037, 85] width 144 height 54
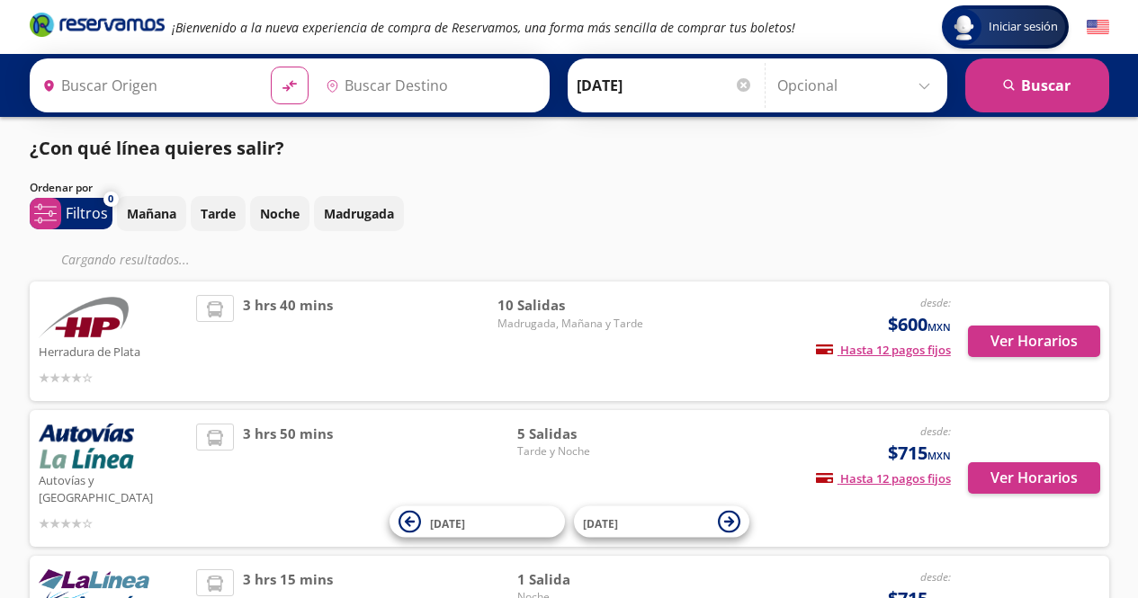
type input "[GEOGRAPHIC_DATA], [GEOGRAPHIC_DATA]"
type input "Toluca, [GEOGRAPHIC_DATA]"
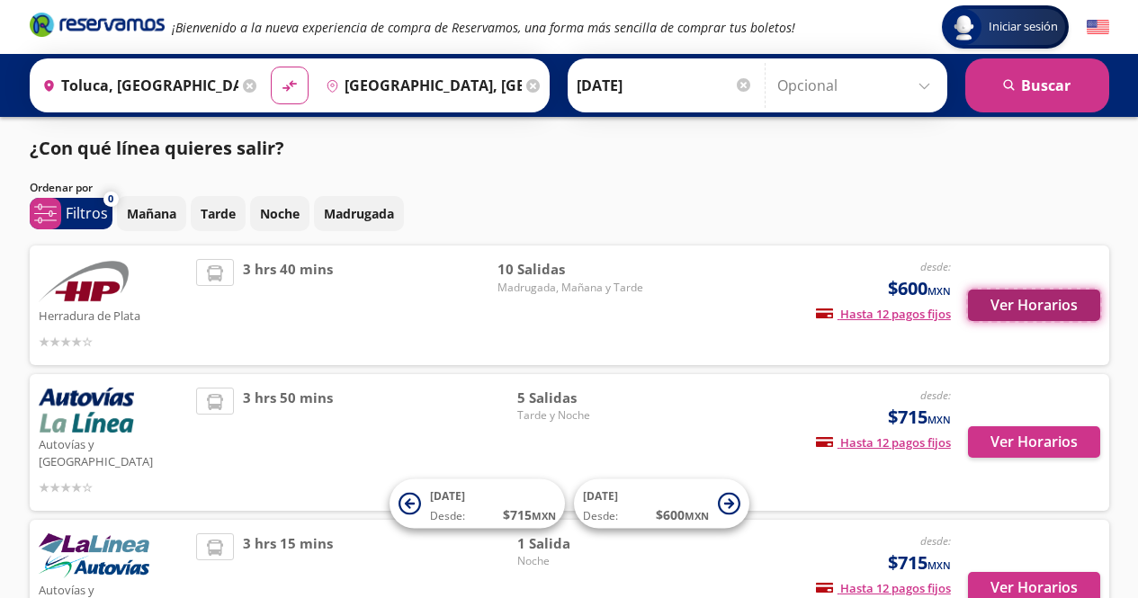
click at [1044, 309] on button "Ver Horarios" at bounding box center [1034, 305] width 132 height 31
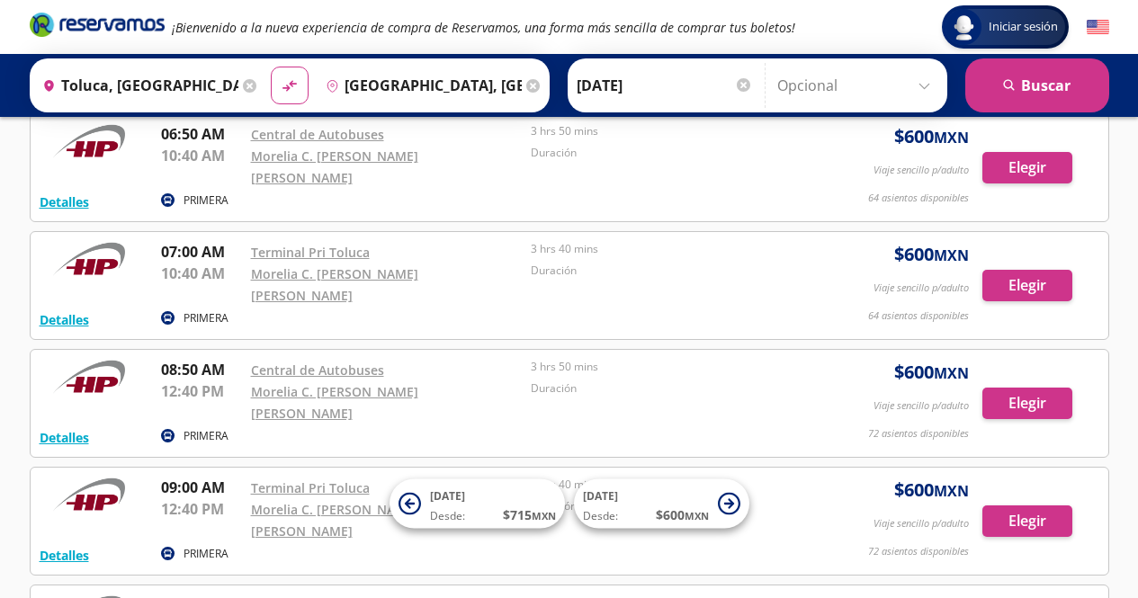
scroll to position [360, 0]
